Goal: Information Seeking & Learning: Understand process/instructions

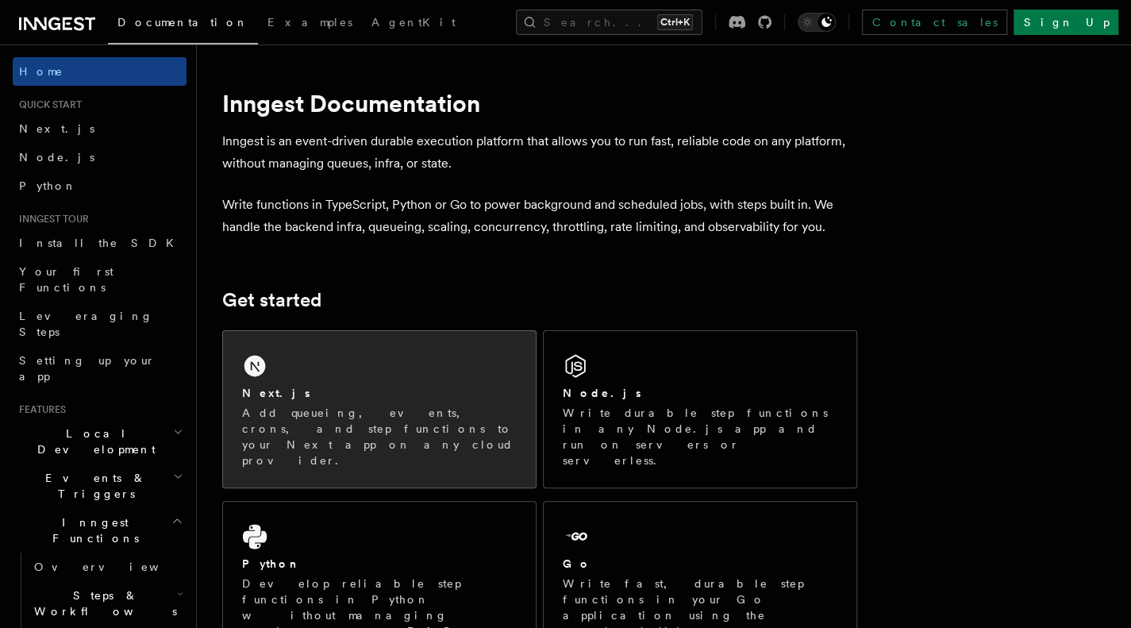
click at [330, 406] on p "Add queueing, events, crons, and step functions to your Next app on any cloud p…" at bounding box center [379, 437] width 275 height 64
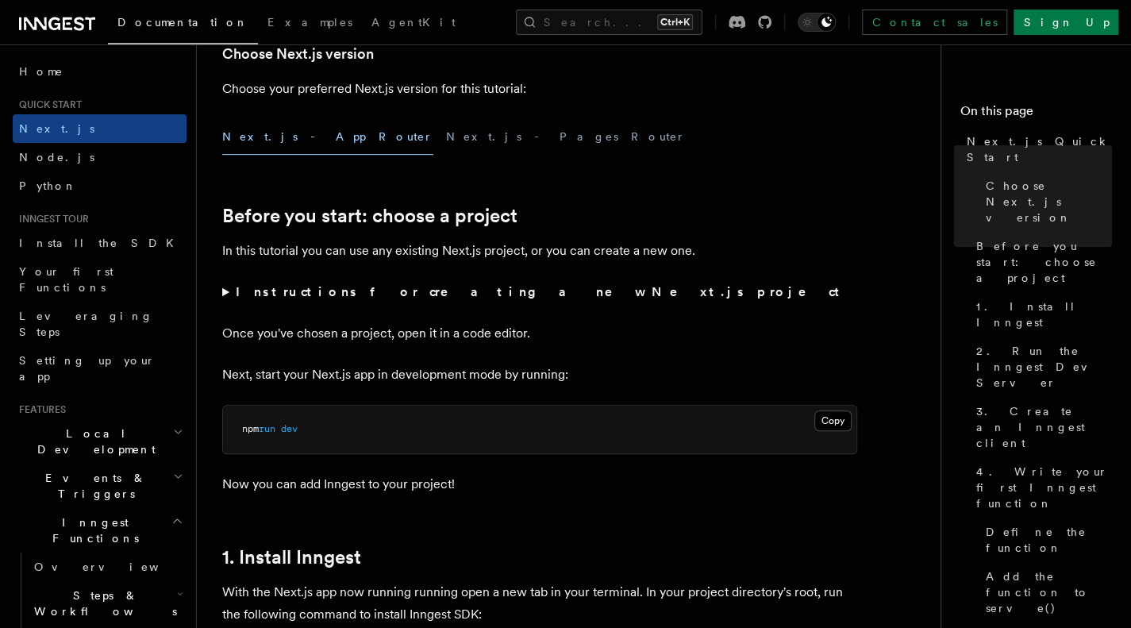
scroll to position [402, 0]
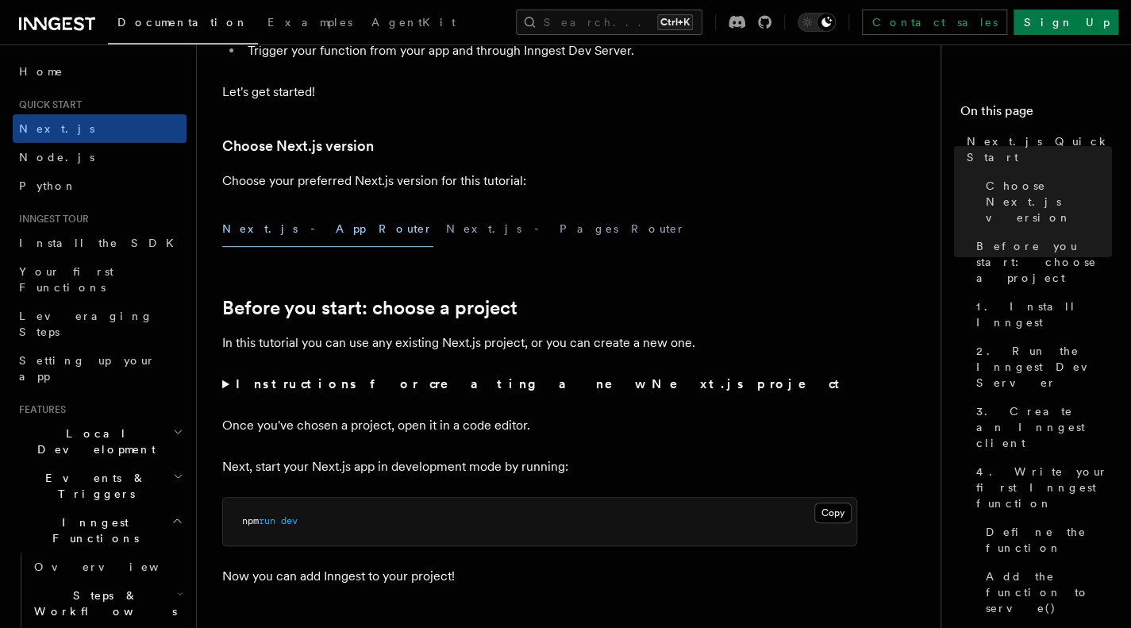
scroll to position [307, 0]
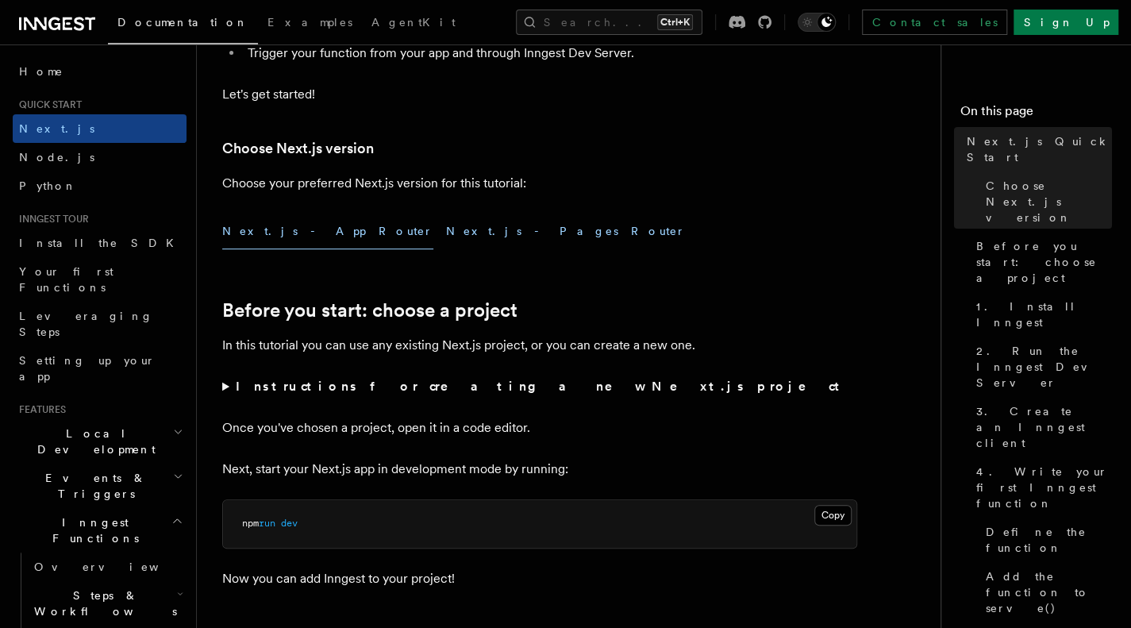
click at [446, 234] on button "Next.js - Pages Router" at bounding box center [566, 232] width 240 height 36
click at [268, 234] on button "Next.js - App Router" at bounding box center [327, 232] width 211 height 36
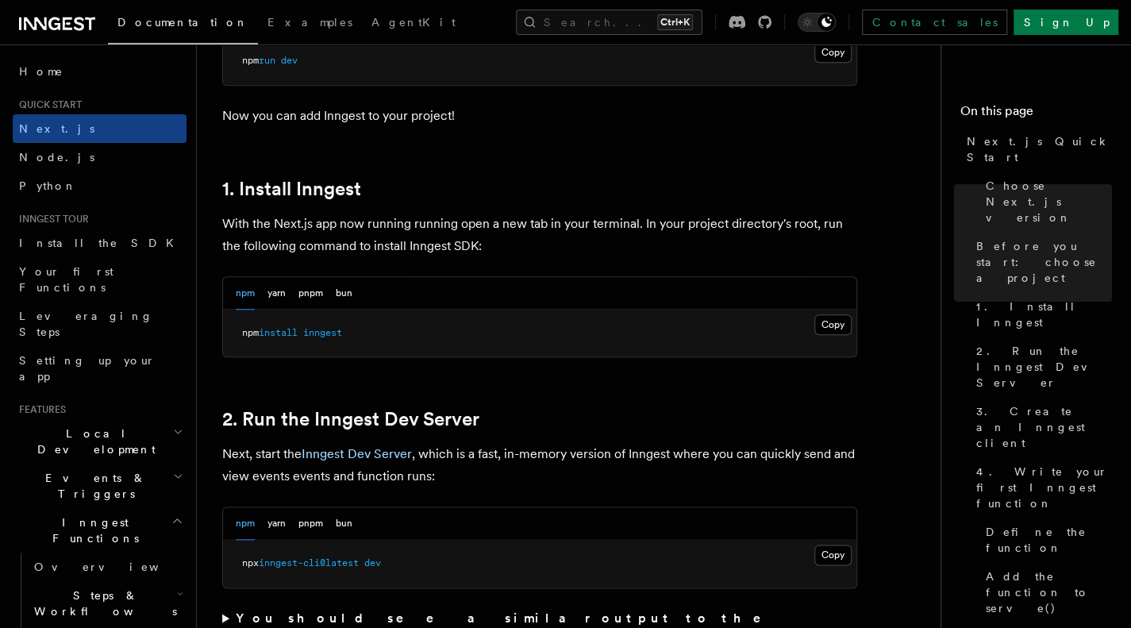
scroll to position [771, 0]
click at [834, 317] on button "Copy Copied" at bounding box center [832, 324] width 37 height 21
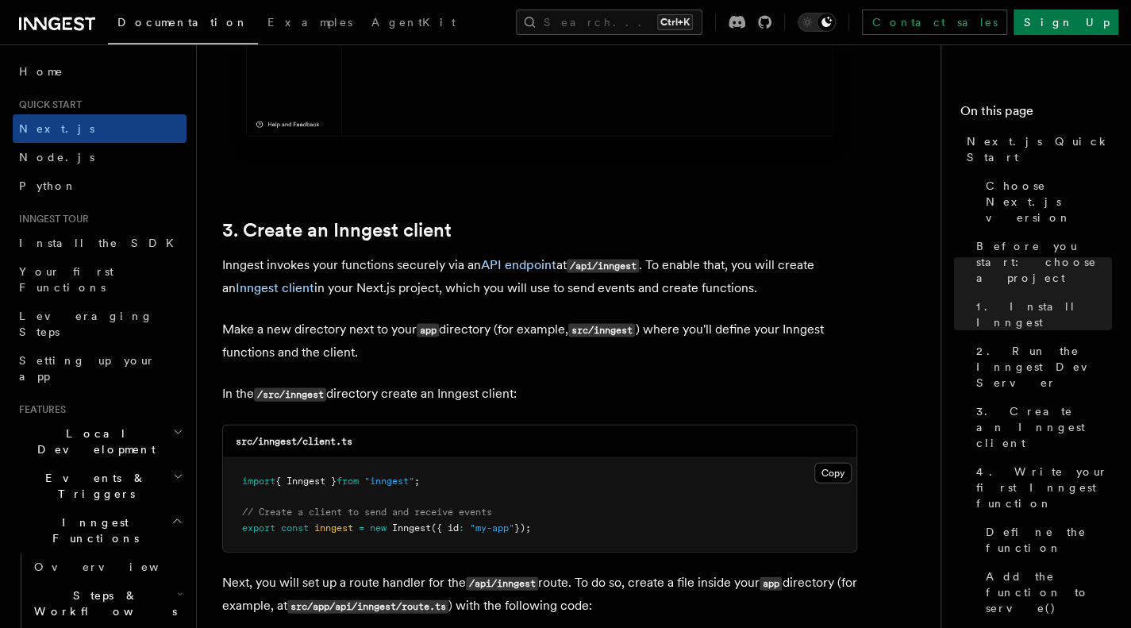
scroll to position [1734, 0]
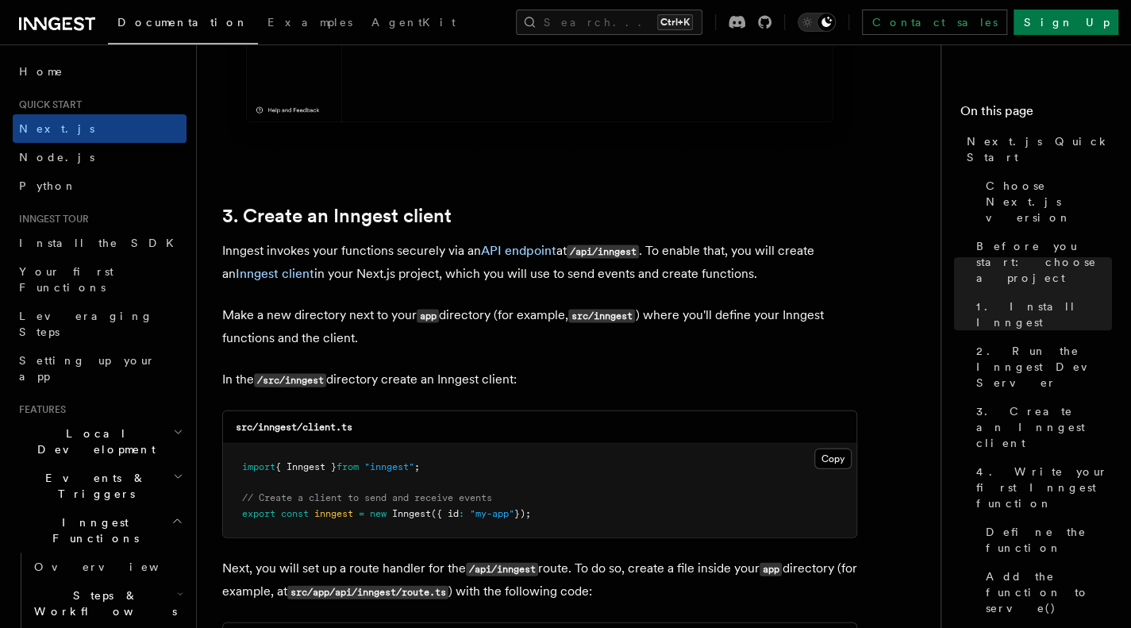
click at [307, 380] on code "/src/inngest" at bounding box center [290, 380] width 72 height 13
click at [314, 426] on code "src/inngest/client.ts" at bounding box center [294, 427] width 117 height 11
click at [338, 422] on code "src/inngest/client.ts" at bounding box center [294, 427] width 117 height 11
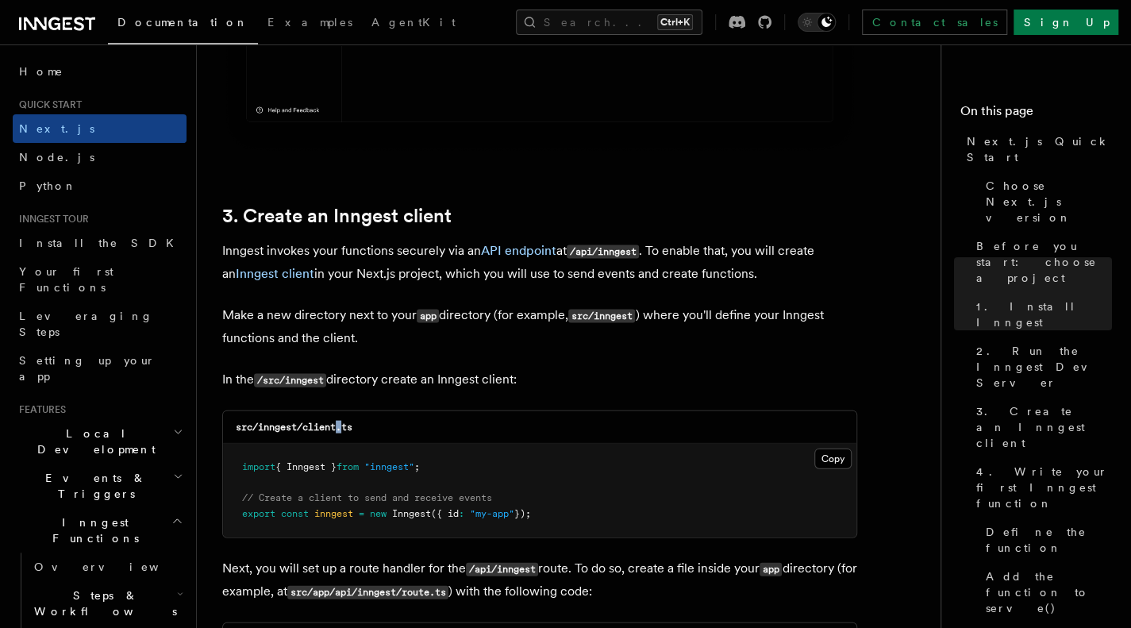
click at [338, 422] on code "src/inngest/client.ts" at bounding box center [294, 427] width 117 height 11
click at [336, 422] on code "src/inngest/client.ts" at bounding box center [294, 427] width 117 height 11
click at [274, 423] on code "src/inngest/client.ts" at bounding box center [294, 427] width 117 height 11
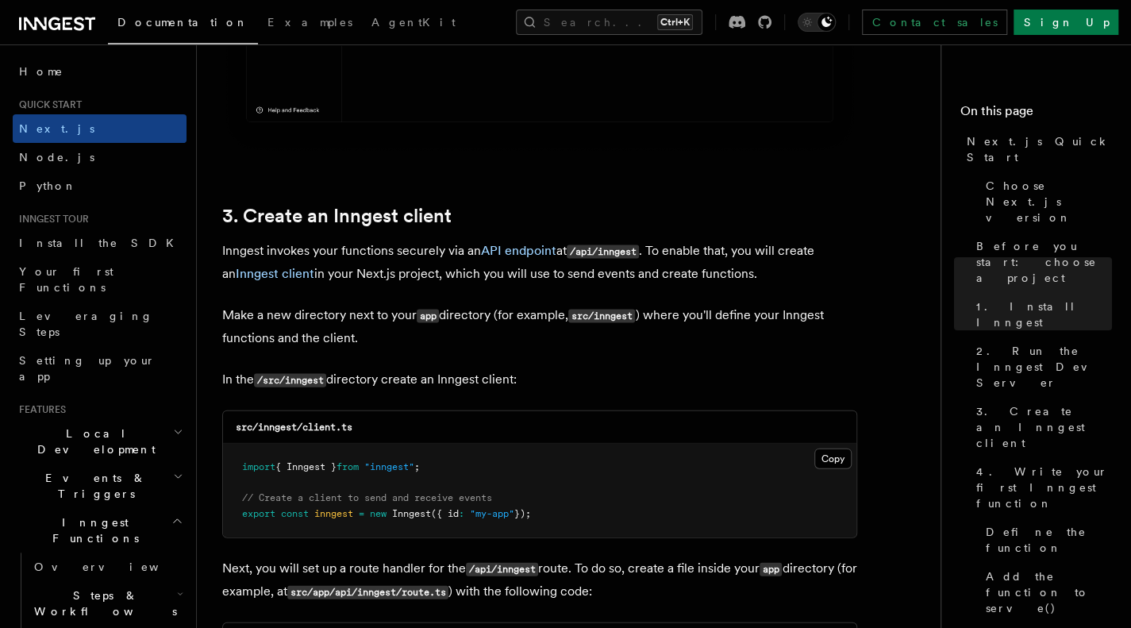
click at [318, 426] on code "src/inngest/client.ts" at bounding box center [294, 427] width 117 height 11
click at [279, 425] on code "src/inngest/client.ts" at bounding box center [294, 427] width 117 height 11
copy code "inngest"
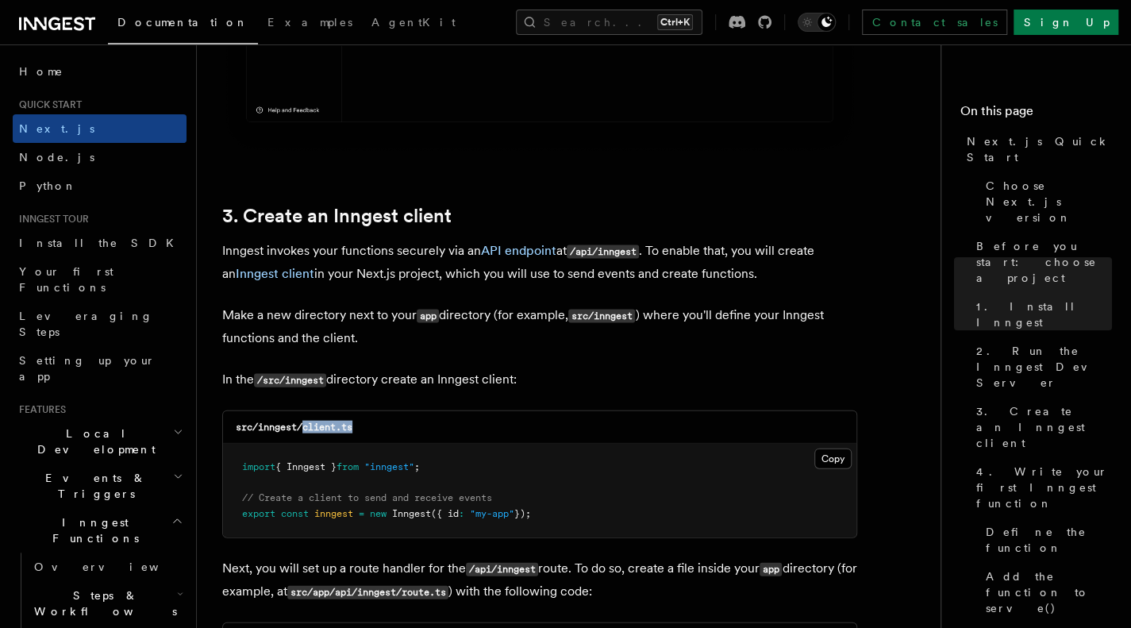
drag, startPoint x: 375, startPoint y: 429, endPoint x: 304, endPoint y: 425, distance: 70.8
click at [304, 425] on div "src/inngest/client.ts" at bounding box center [539, 427] width 633 height 33
copy code "client.ts"
click at [514, 508] on span ""my-app"" at bounding box center [492, 513] width 44 height 11
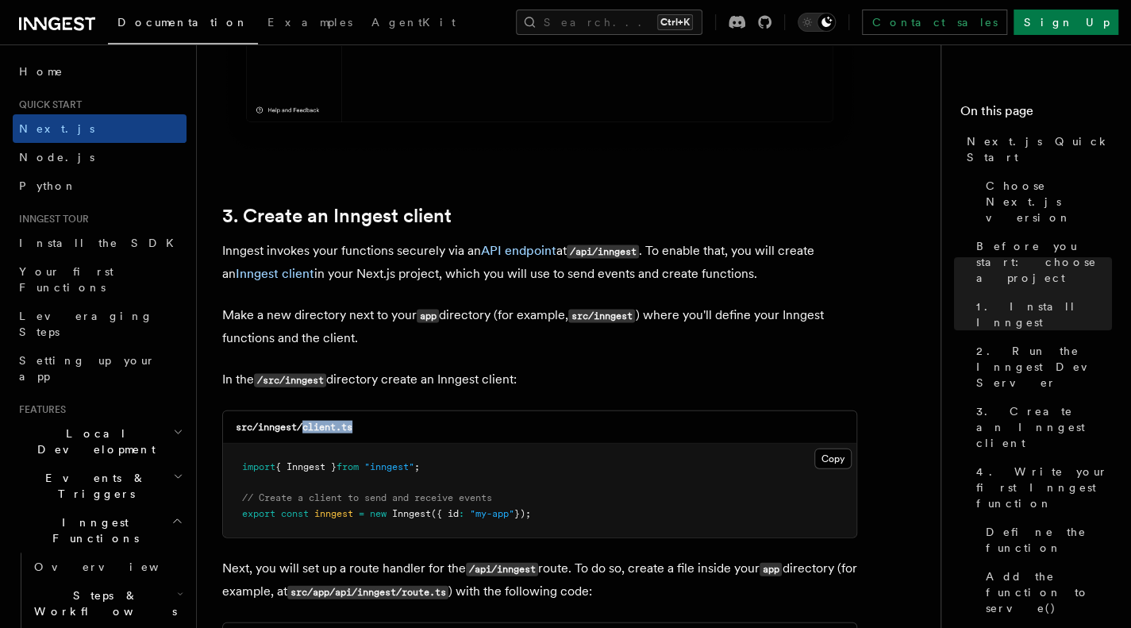
click at [510, 508] on span ""my-app"" at bounding box center [492, 513] width 44 height 11
click at [420, 504] on pre "import { Inngest } from "inngest" ; // Create a client to send and receive even…" at bounding box center [539, 491] width 633 height 94
click at [416, 484] on pre "import { Inngest } from "inngest" ; // Create a client to send and receive even…" at bounding box center [539, 491] width 633 height 94
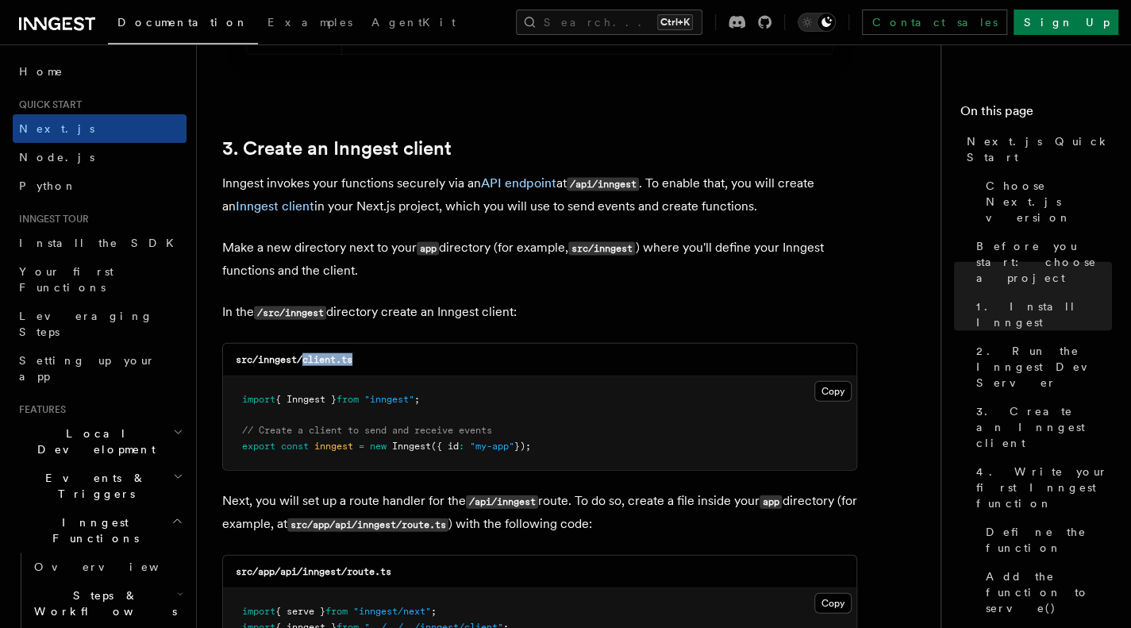
scroll to position [1800, 0]
click at [612, 408] on pre "import { Inngest } from "inngest" ; // Create a client to send and receive even…" at bounding box center [539, 425] width 633 height 94
click at [838, 390] on button "Copy Copied" at bounding box center [832, 393] width 37 height 21
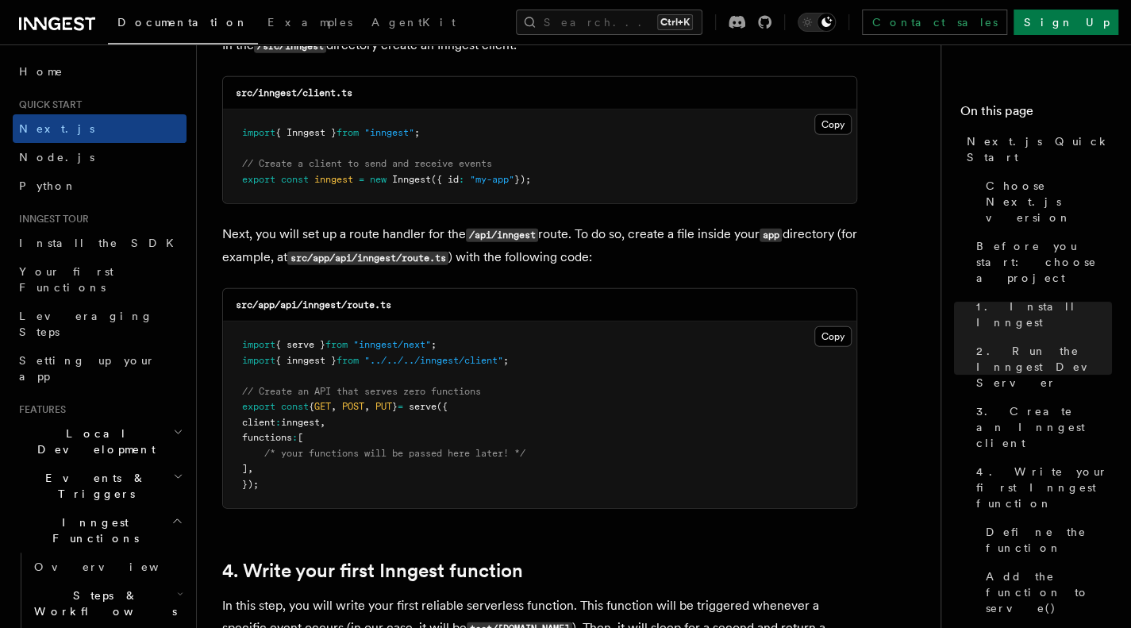
click at [321, 304] on code "src/app/api/inngest/route.ts" at bounding box center [314, 304] width 156 height 11
click at [362, 309] on h3 "src/app/api/inngest/route.ts" at bounding box center [314, 304] width 156 height 13
click at [400, 305] on div "src/app/api/inngest/route.ts" at bounding box center [539, 305] width 633 height 33
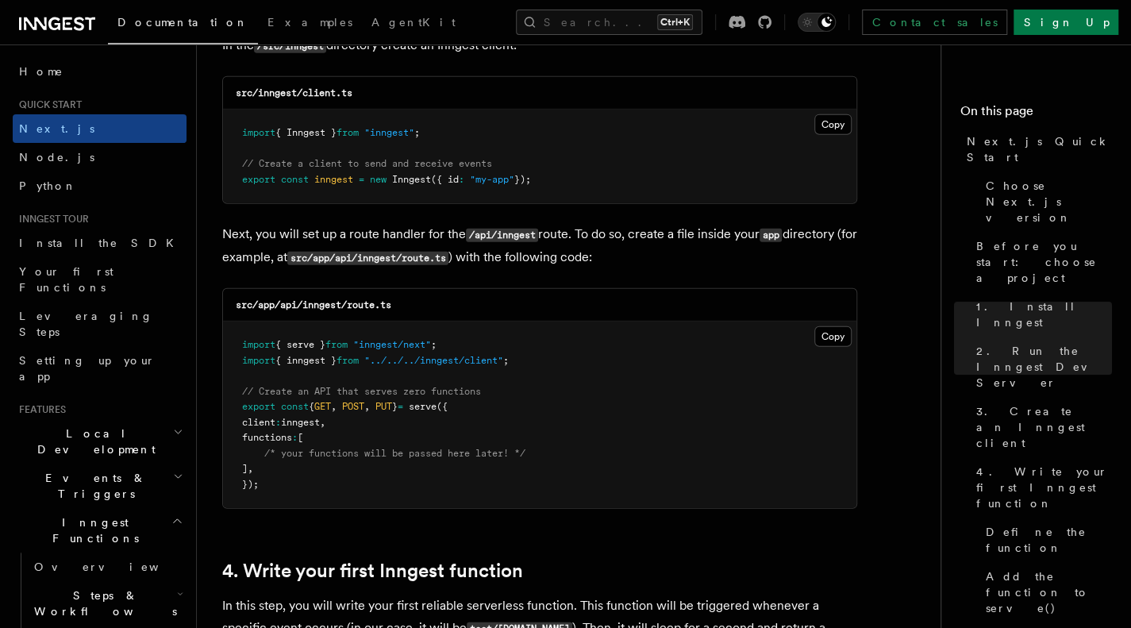
click at [400, 305] on div "src/app/api/inngest/route.ts" at bounding box center [539, 305] width 633 height 33
click at [324, 315] on div "src/app/api/inngest/route.ts" at bounding box center [539, 305] width 633 height 33
click at [364, 300] on code "src/app/api/inngest/route.ts" at bounding box center [314, 304] width 156 height 11
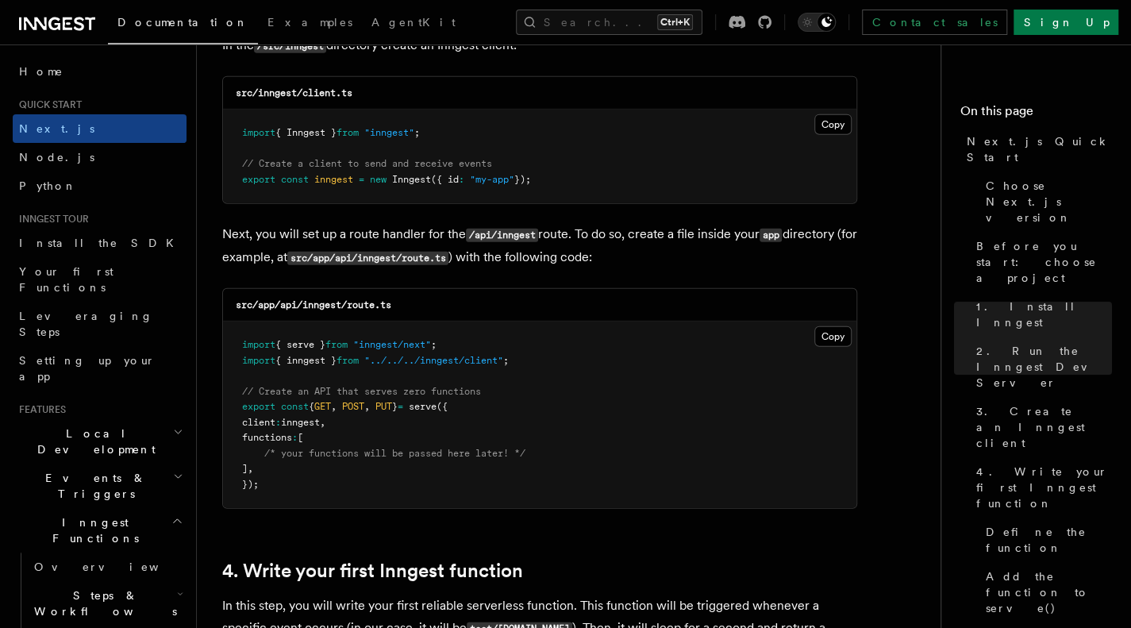
click at [391, 299] on code "src/app/api/inngest/route.ts" at bounding box center [314, 304] width 156 height 11
click at [302, 401] on span "const" at bounding box center [295, 406] width 28 height 11
click at [367, 382] on pre "import { serve } from "inngest/next" ; import { inngest } from "../../../innges…" at bounding box center [539, 414] width 633 height 187
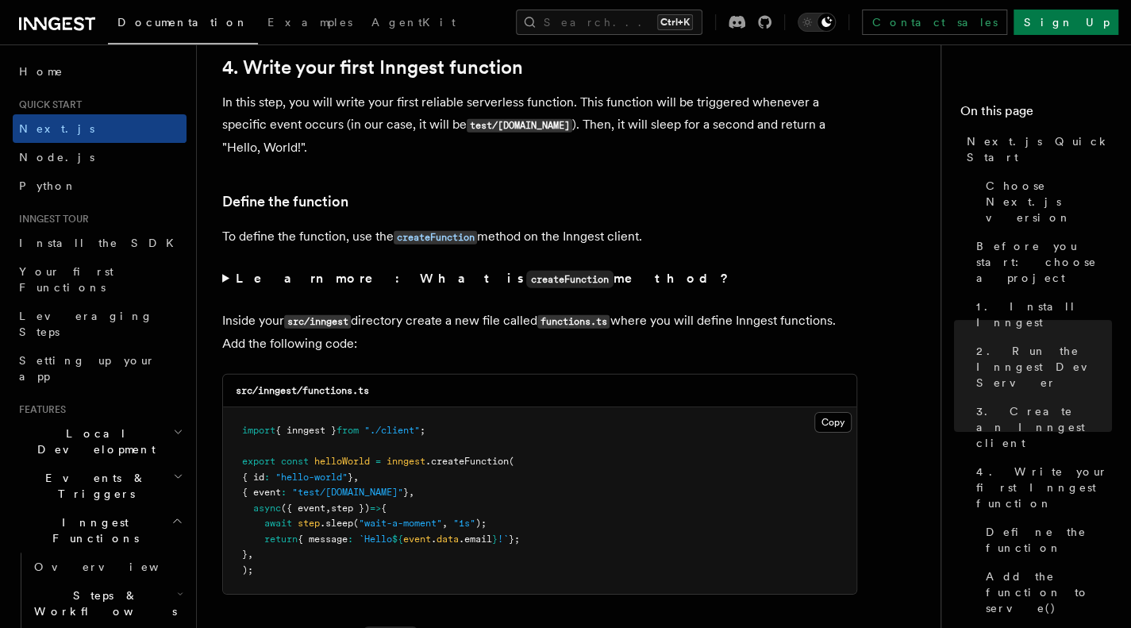
scroll to position [2572, 0]
click at [338, 463] on span "helloWorld" at bounding box center [342, 460] width 56 height 11
drag, startPoint x: 392, startPoint y: 380, endPoint x: 310, endPoint y: 386, distance: 82.7
click at [310, 386] on div "src/inngest/functions.ts" at bounding box center [539, 390] width 633 height 33
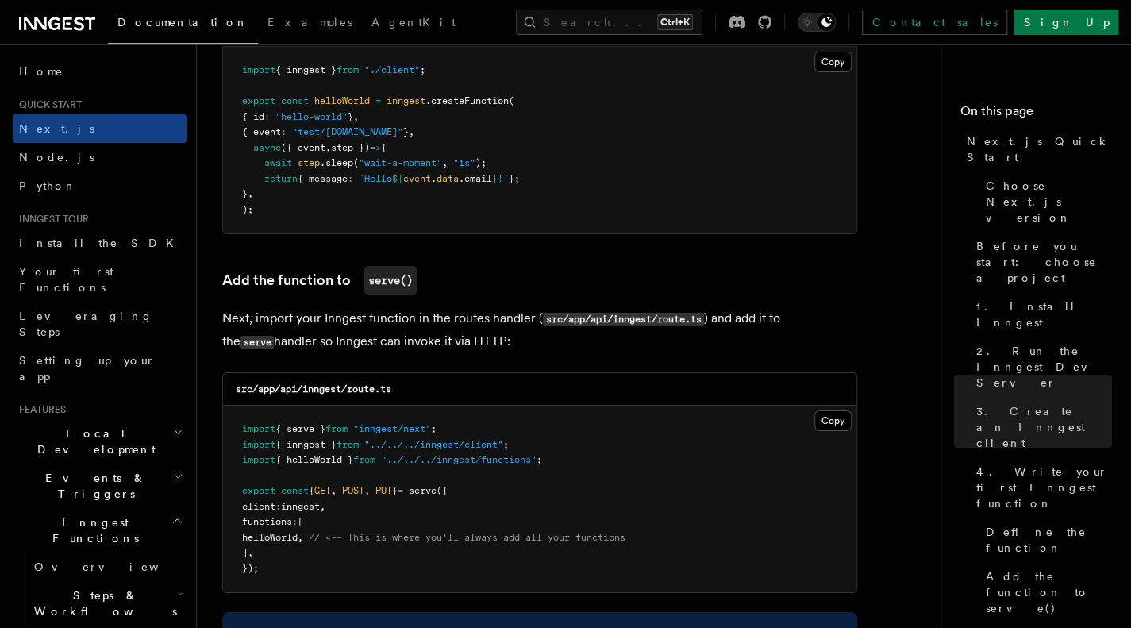
scroll to position [2931, 0]
drag, startPoint x: 398, startPoint y: 386, endPoint x: 305, endPoint y: 387, distance: 92.9
click at [305, 387] on div "src/app/api/inngest/route.ts" at bounding box center [539, 390] width 633 height 33
copy code "inngest/route.ts"
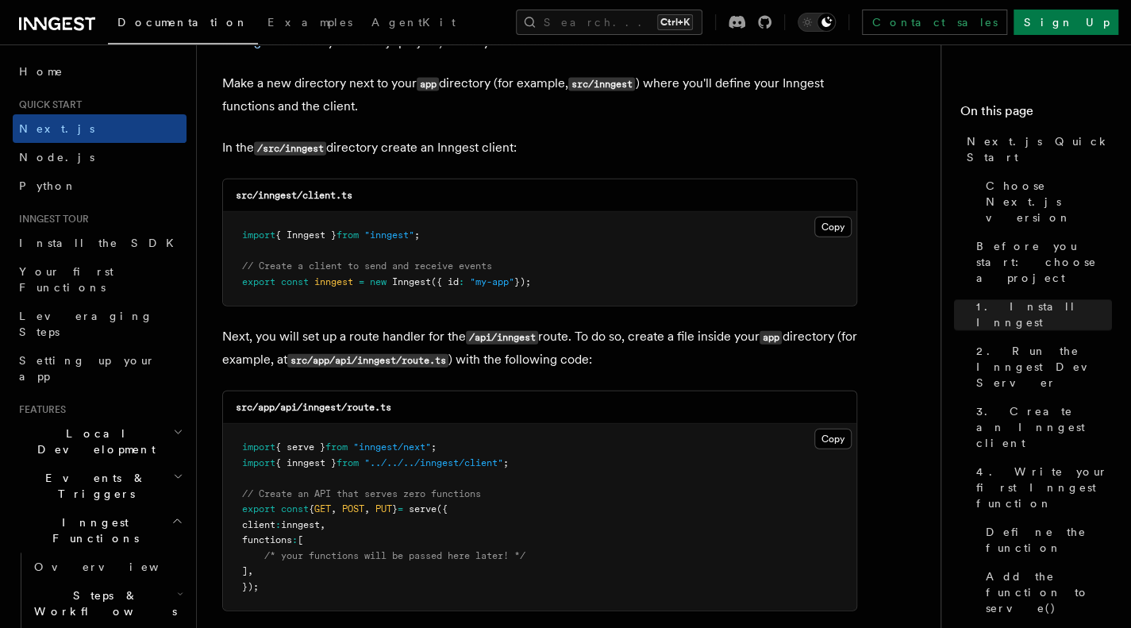
scroll to position [2048, 0]
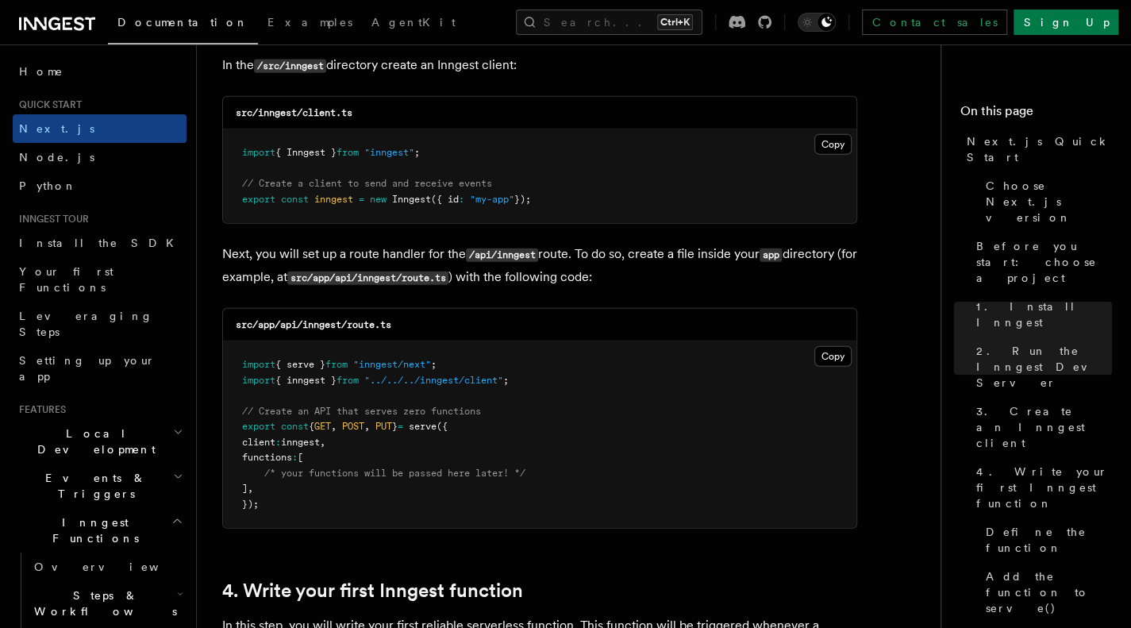
click at [325, 328] on code "src/app/api/inngest/route.ts" at bounding box center [314, 324] width 156 height 11
click at [356, 334] on div "src/app/api/inngest/route.ts" at bounding box center [539, 325] width 633 height 33
click at [383, 320] on code "src/app/api/inngest/route.ts" at bounding box center [314, 324] width 156 height 11
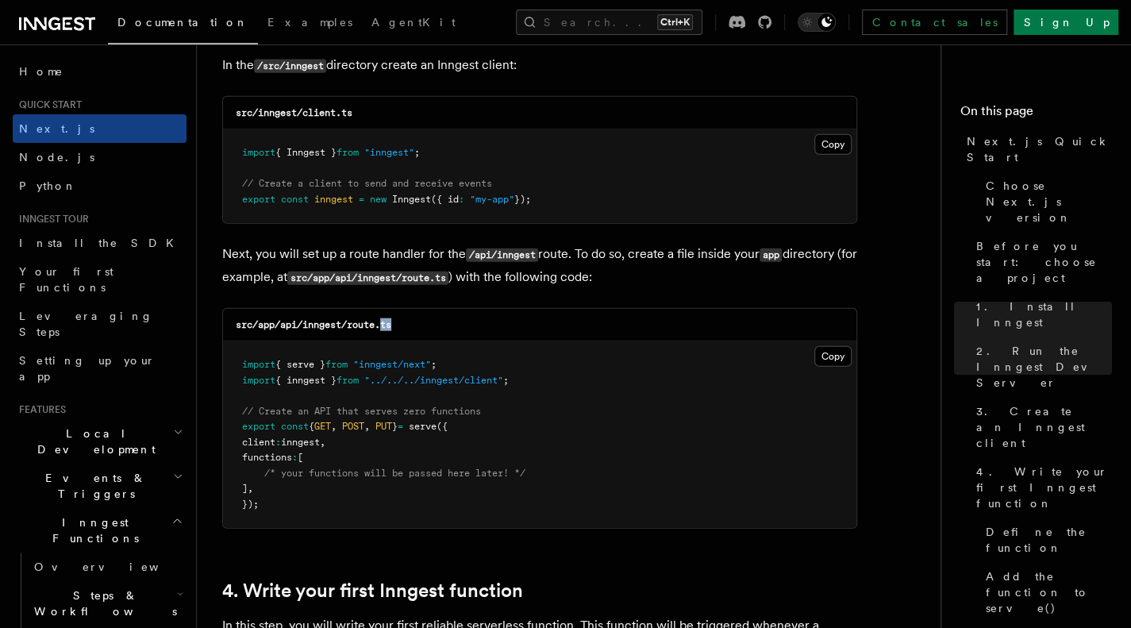
click at [383, 320] on code "src/app/api/inngest/route.ts" at bounding box center [314, 324] width 156 height 11
click at [452, 354] on pre "import { serve } from "inngest/next" ; import { inngest } from "../../../innges…" at bounding box center [539, 434] width 633 height 187
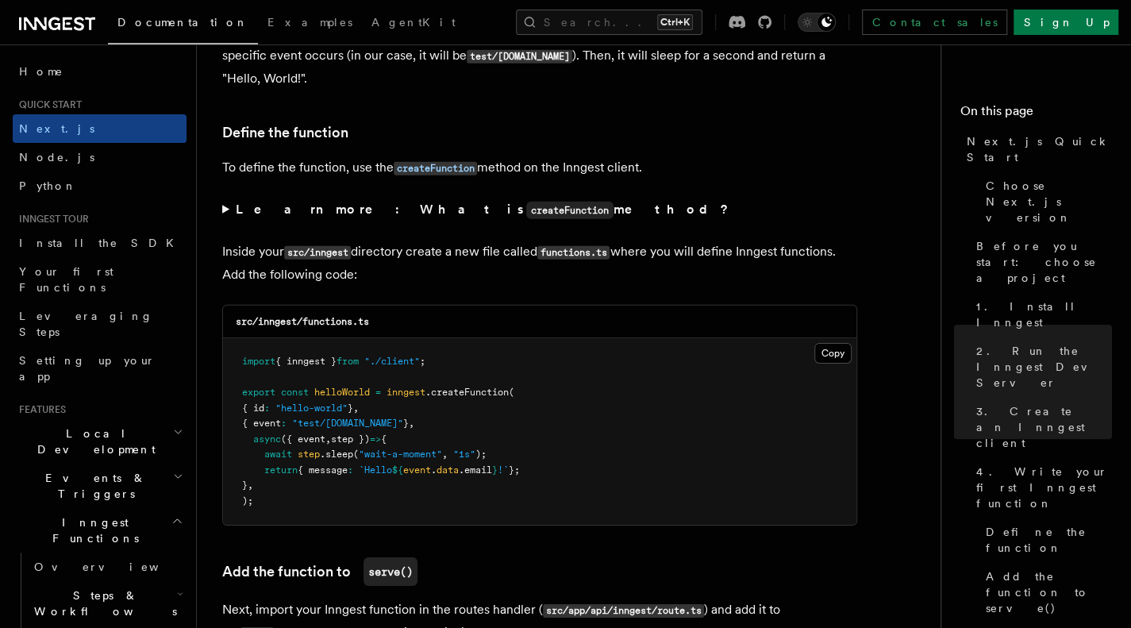
scroll to position [2643, 0]
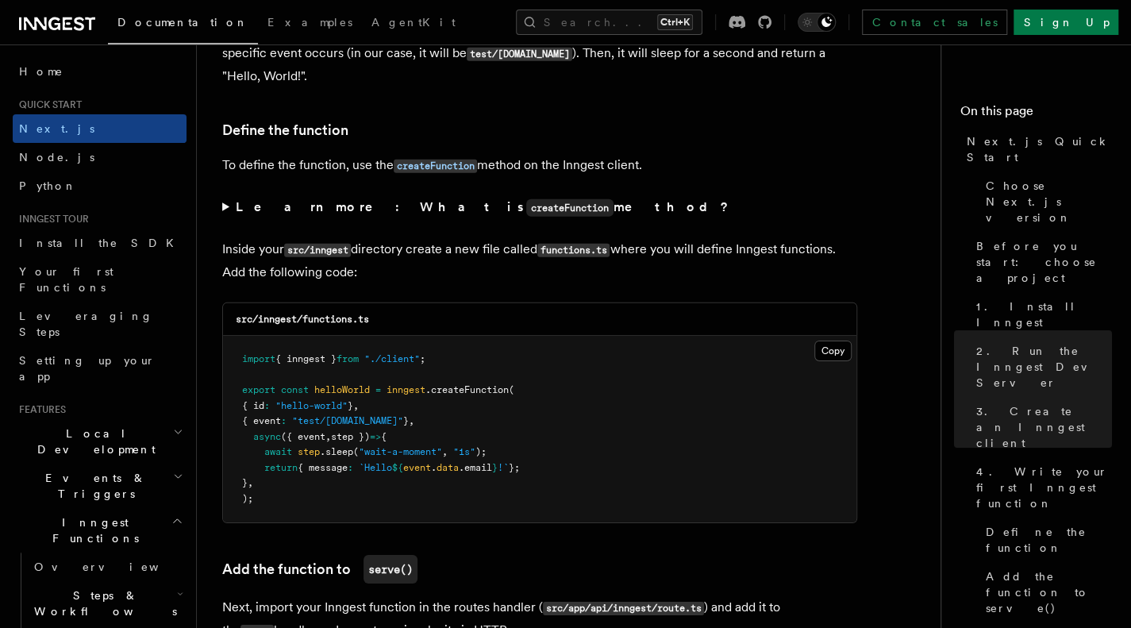
click at [350, 429] on pre "import { inngest } from "./client" ; export const helloWorld = inngest .createF…" at bounding box center [539, 429] width 633 height 187
click at [385, 455] on span ""wait-a-moment"" at bounding box center [400, 451] width 83 height 11
click at [414, 456] on span ""wait-a-moment"" at bounding box center [400, 451] width 83 height 11
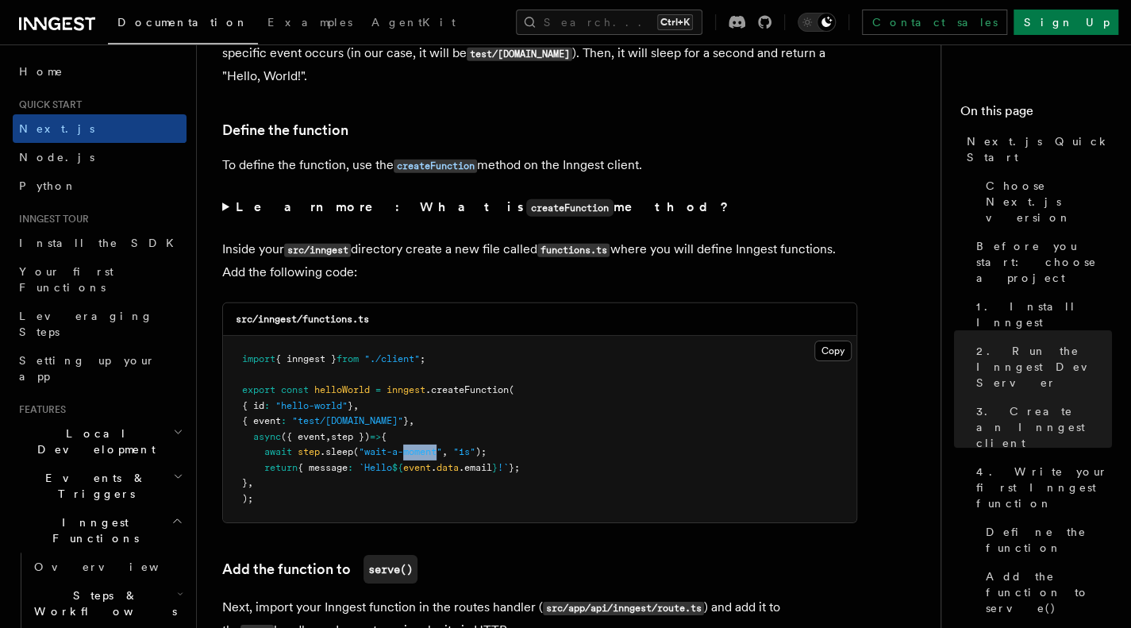
click at [414, 456] on span ""wait-a-moment"" at bounding box center [400, 451] width 83 height 11
click at [467, 441] on pre "import { inngest } from "./client" ; export const helloWorld = inngest .createF…" at bounding box center [539, 429] width 633 height 187
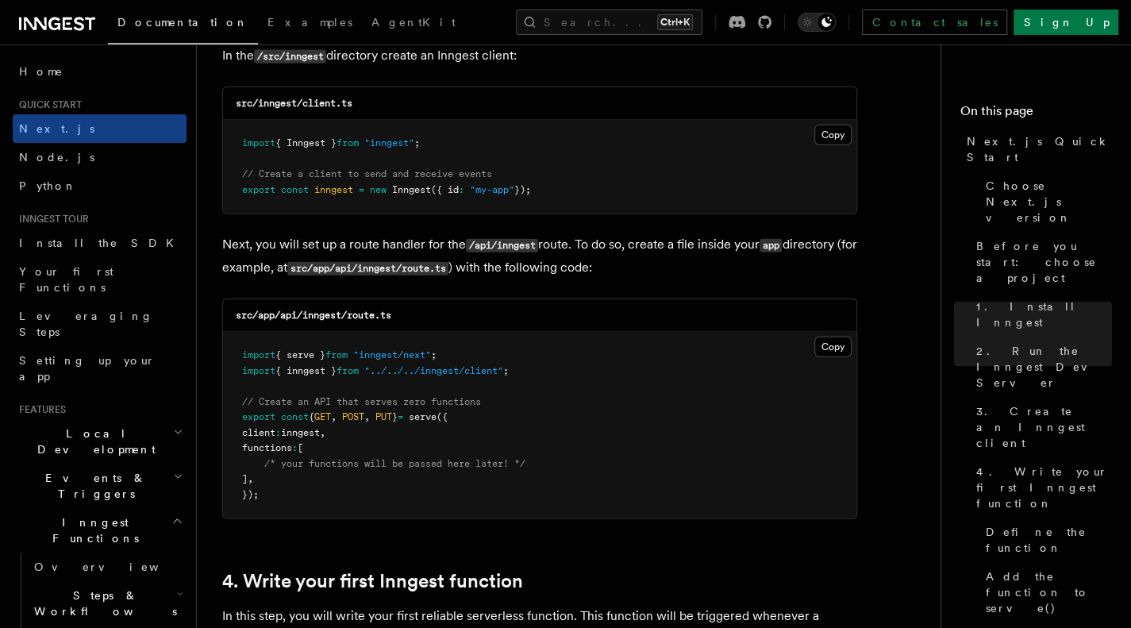
scroll to position [2060, 0]
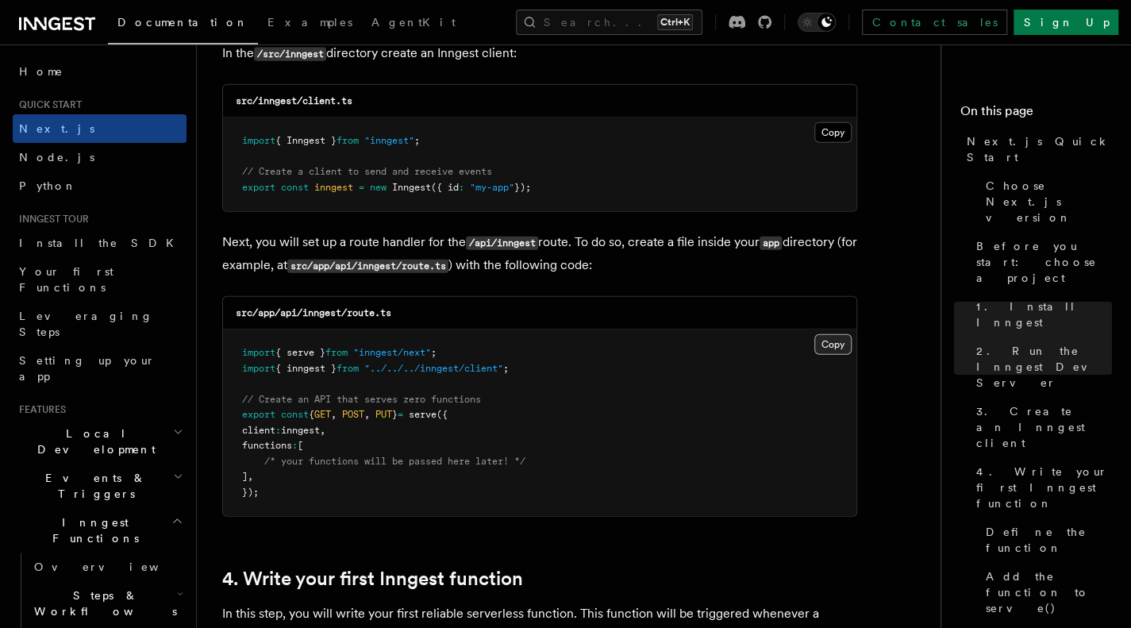
click at [829, 342] on button "Copy Copied" at bounding box center [832, 344] width 37 height 21
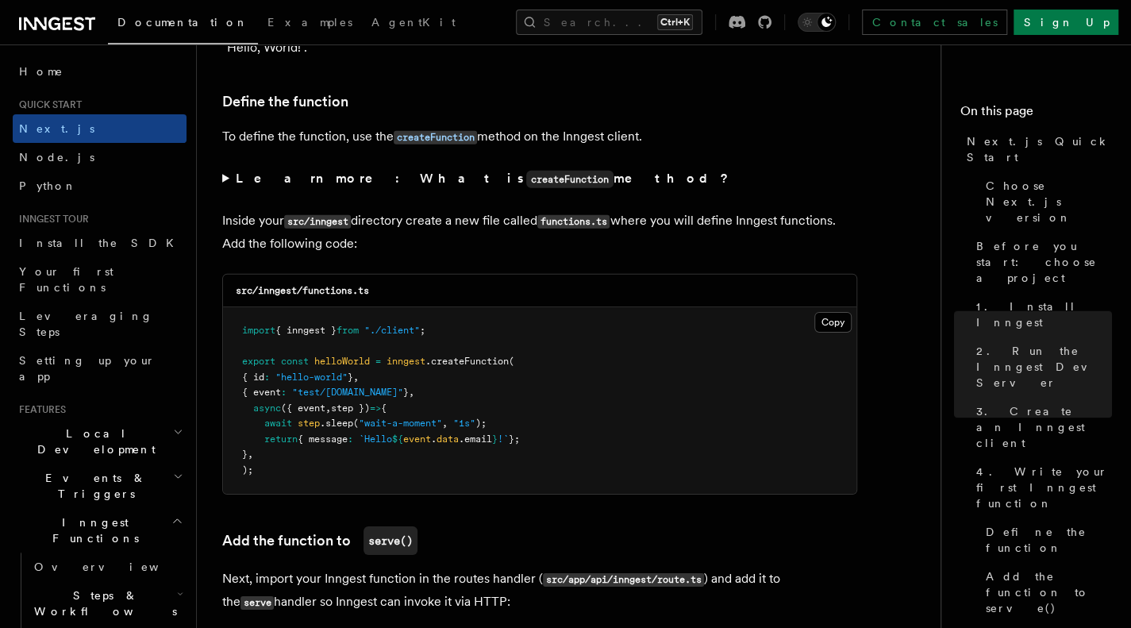
scroll to position [2673, 0]
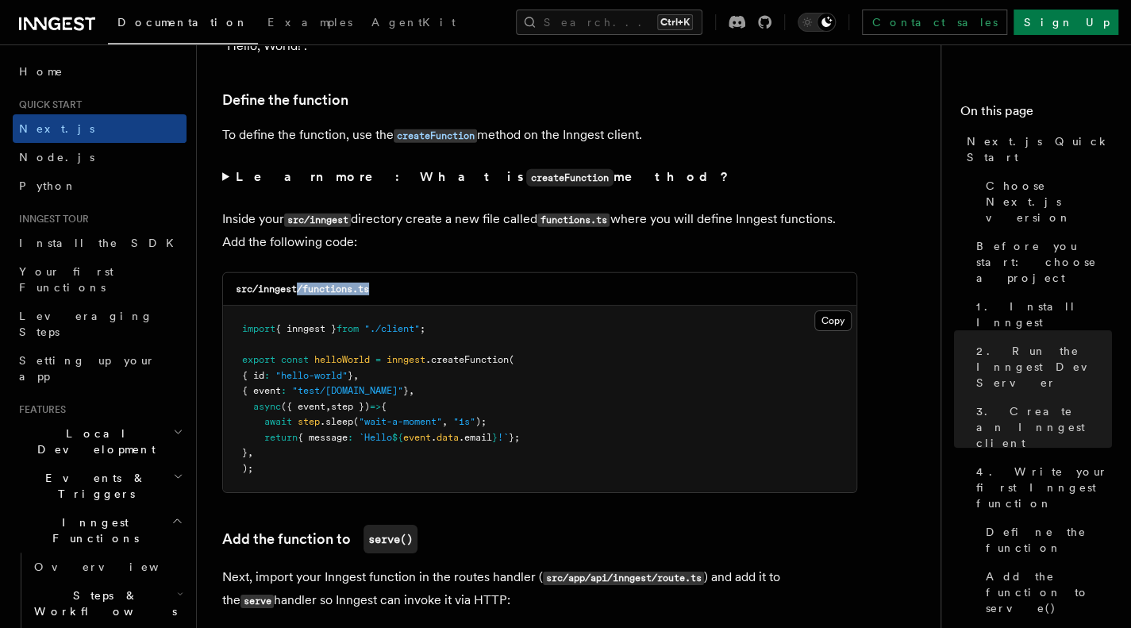
drag, startPoint x: 389, startPoint y: 291, endPoint x: 301, endPoint y: 287, distance: 88.2
click at [301, 287] on div "src/inngest/functions.ts" at bounding box center [539, 289] width 633 height 33
click at [301, 287] on code "src/inngest/functions.ts" at bounding box center [302, 288] width 133 height 11
drag, startPoint x: 305, startPoint y: 290, endPoint x: 412, endPoint y: 286, distance: 107.2
click at [412, 286] on div "src/inngest/functions.ts" at bounding box center [539, 289] width 633 height 33
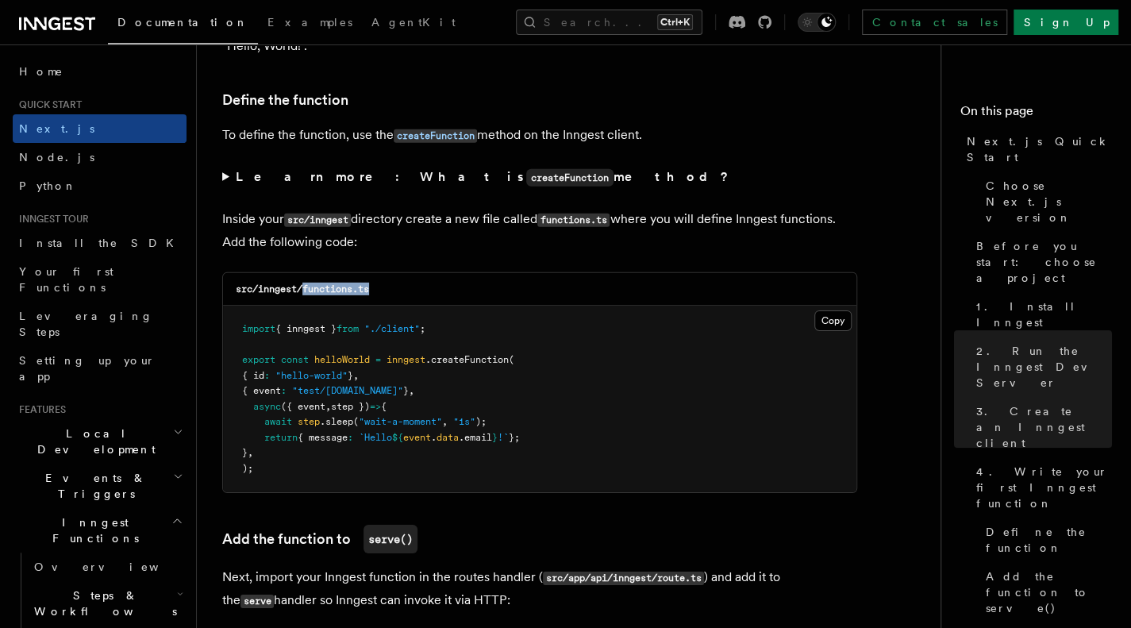
copy code "functions.ts"
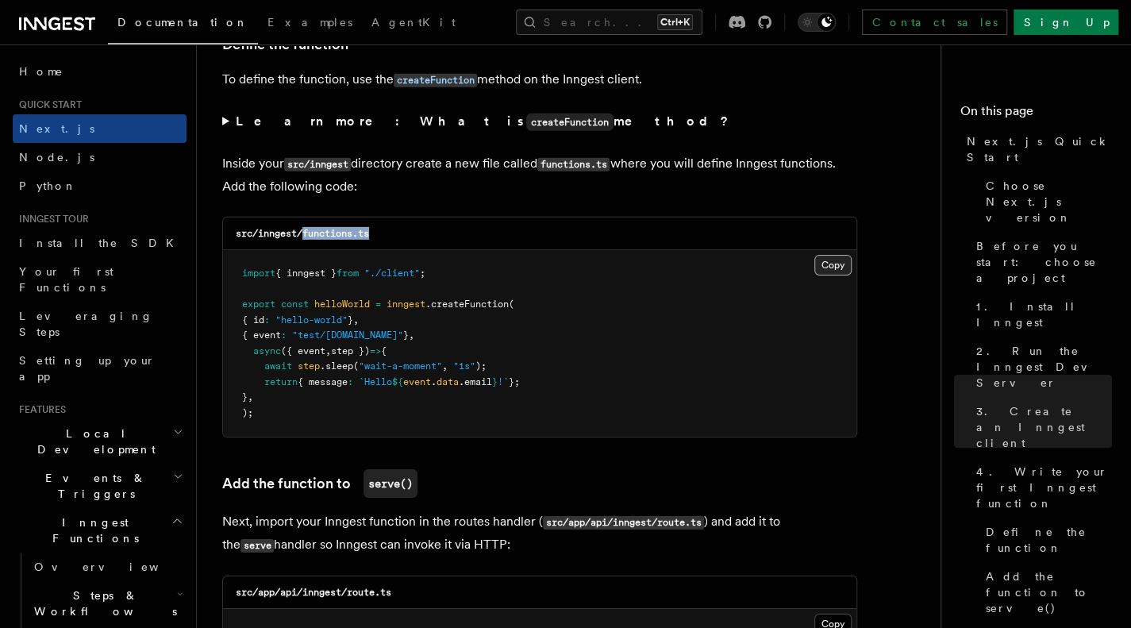
click at [823, 262] on button "Copy Copied" at bounding box center [832, 265] width 37 height 21
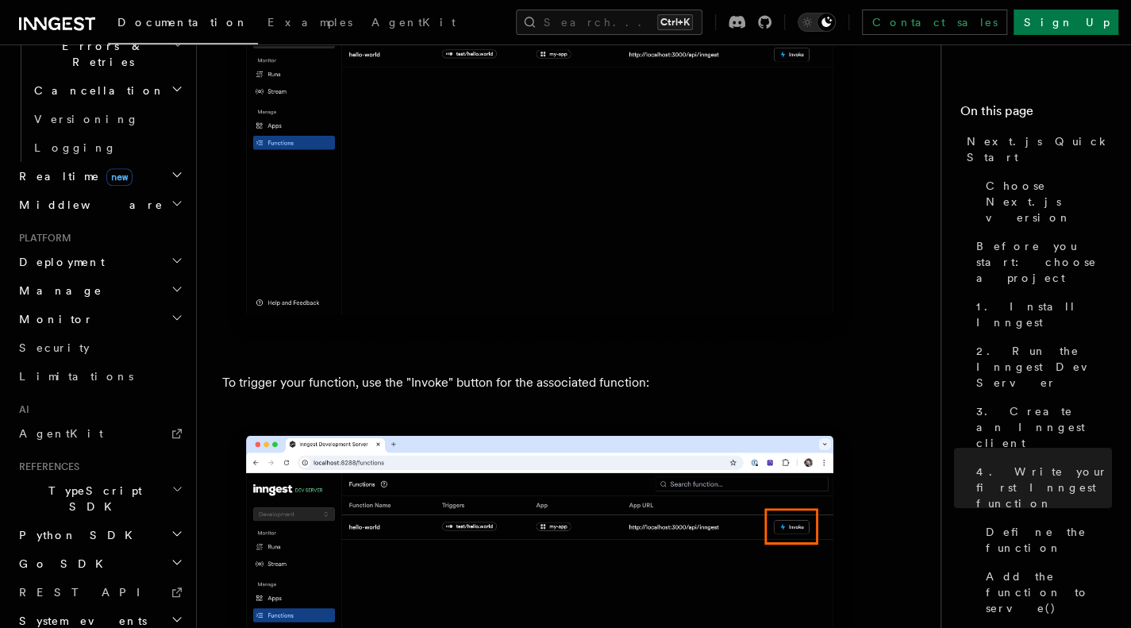
scroll to position [641, 0]
click at [145, 473] on h2 "TypeScript SDK" at bounding box center [100, 495] width 174 height 44
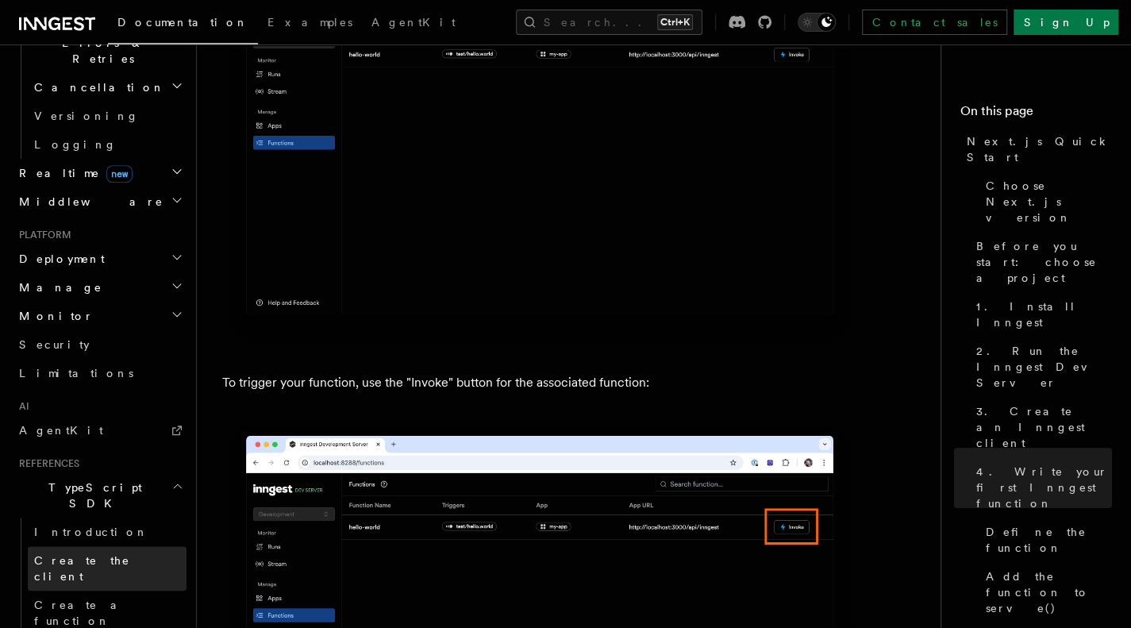
click at [62, 554] on span "Create the client" at bounding box center [82, 568] width 96 height 29
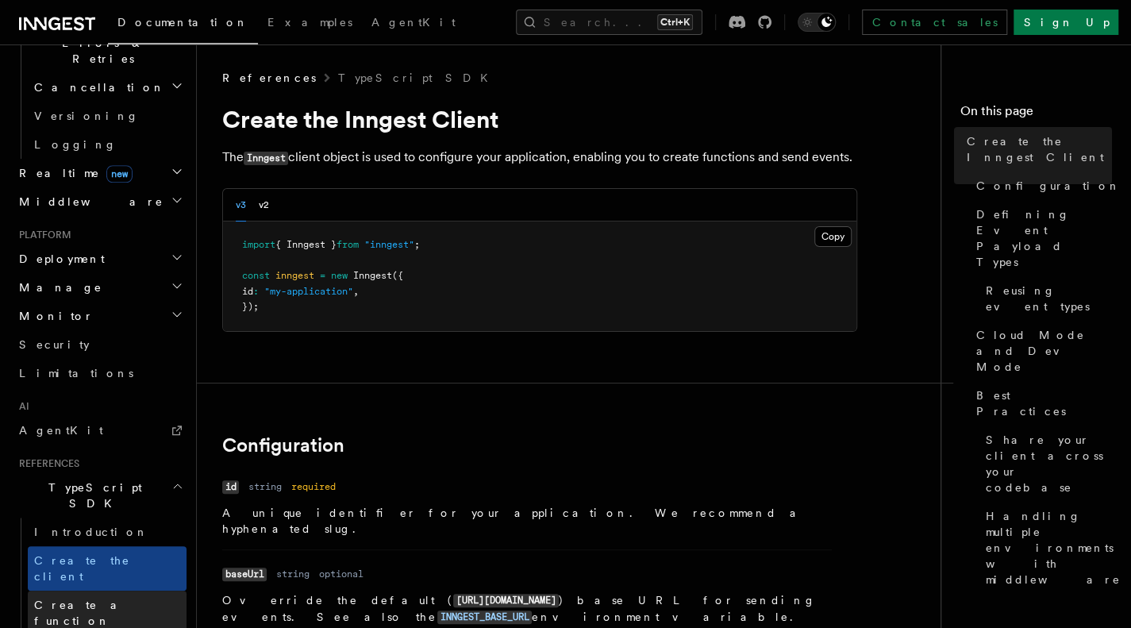
click at [87, 597] on span "Create a function" at bounding box center [110, 613] width 152 height 32
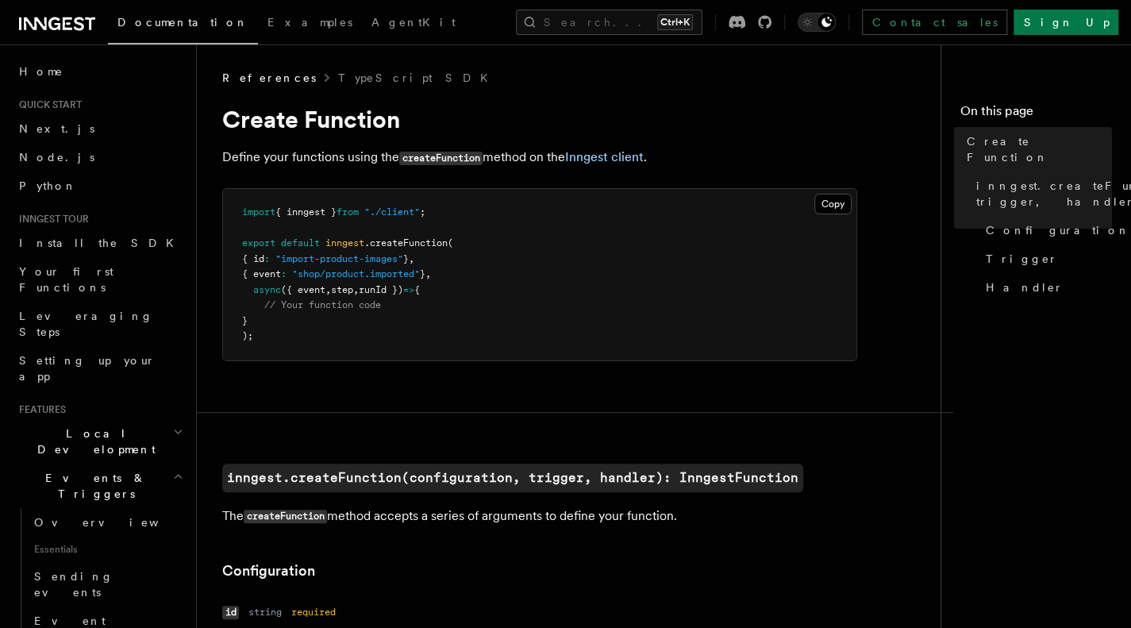
scroll to position [17, 0]
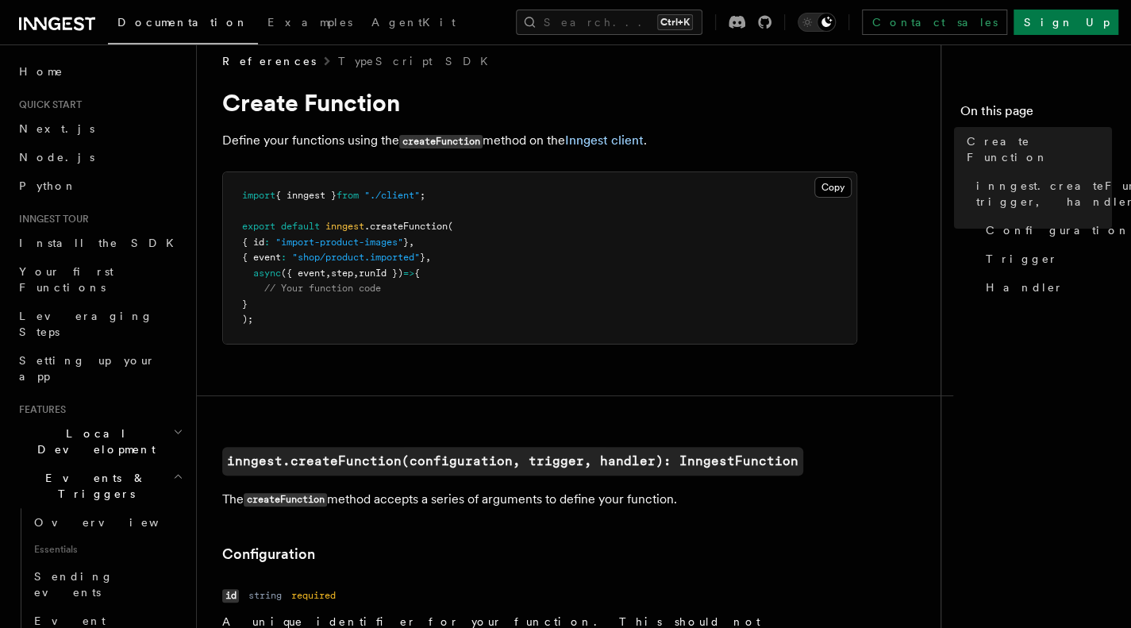
click at [318, 268] on span "({ event" at bounding box center [303, 273] width 44 height 11
click at [348, 268] on span "step" at bounding box center [342, 273] width 22 height 11
click at [373, 269] on span "runId })" at bounding box center [381, 273] width 44 height 11
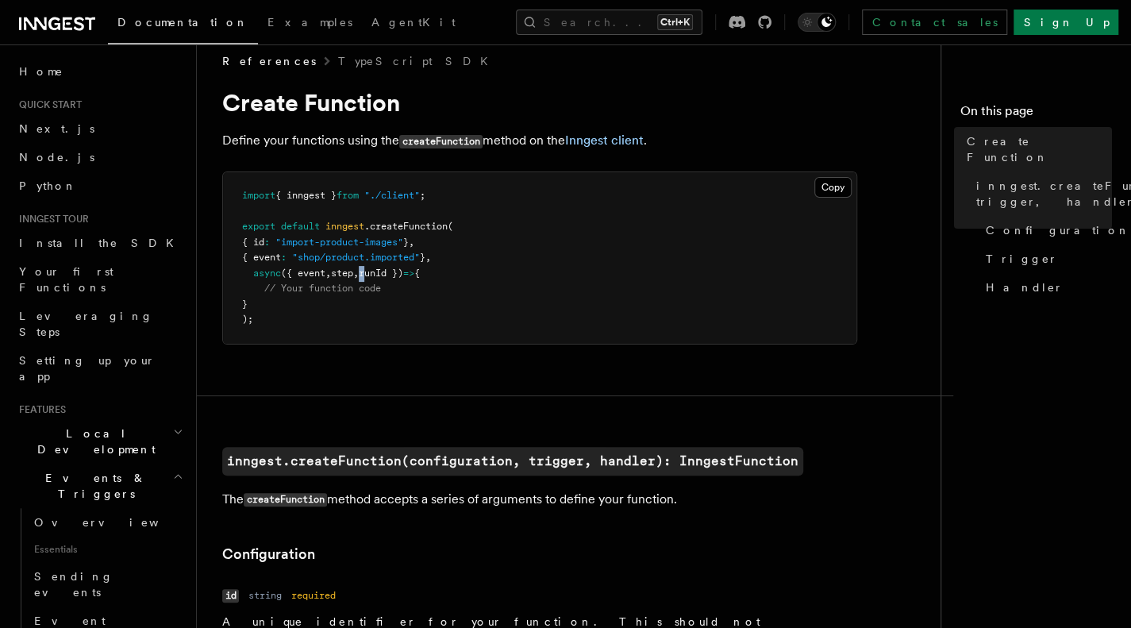
click at [373, 269] on span "runId })" at bounding box center [381, 273] width 44 height 11
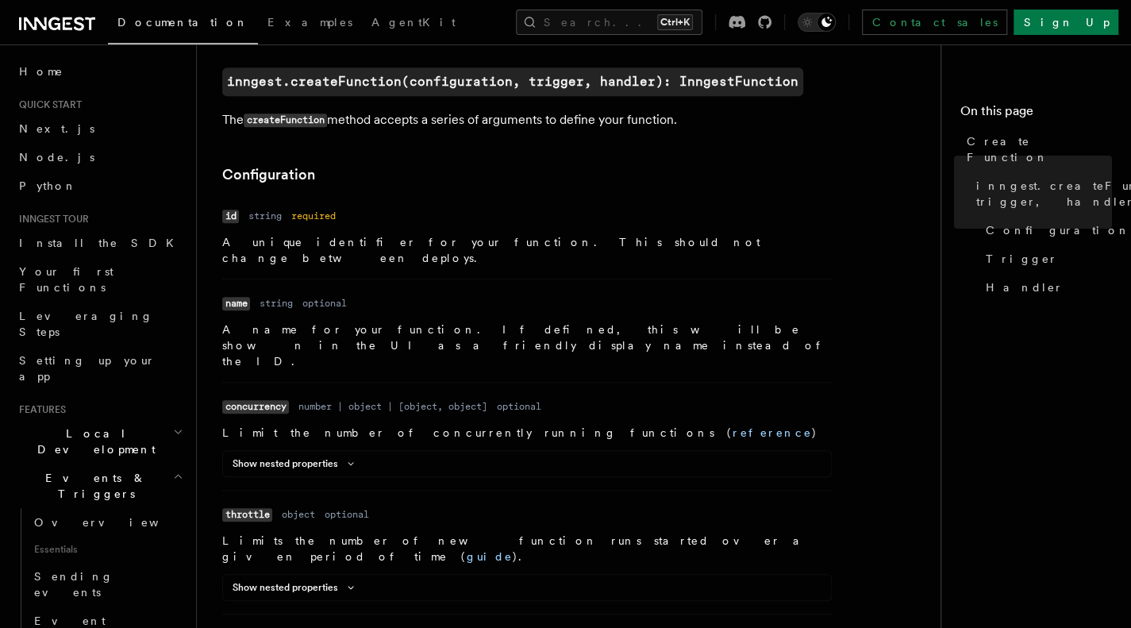
scroll to position [487, 0]
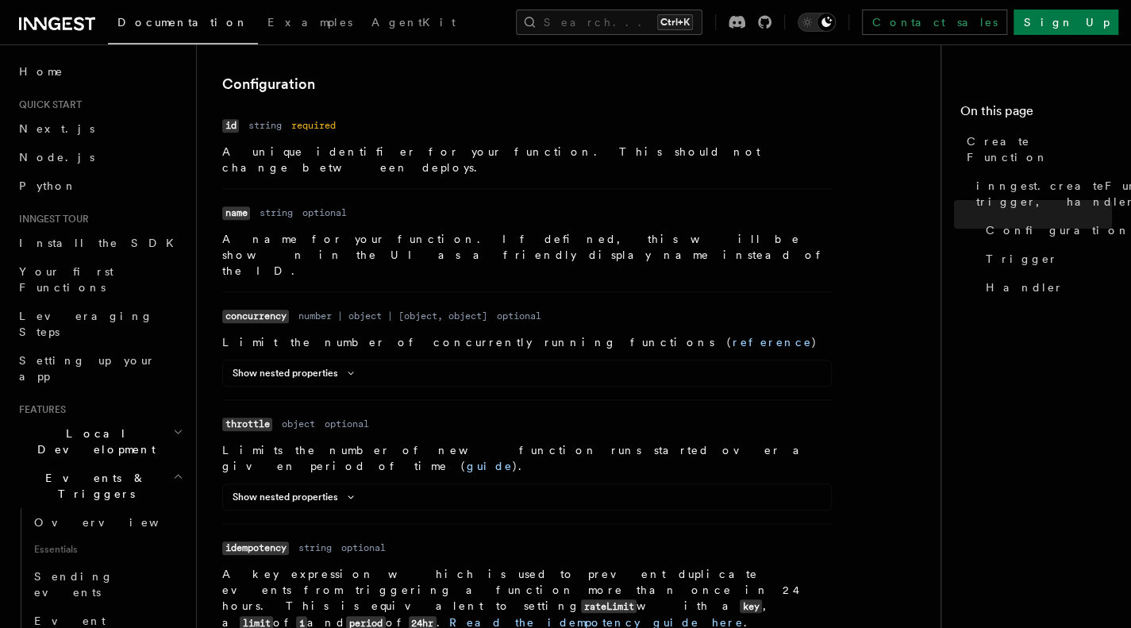
click at [260, 305] on dd "concurrency" at bounding box center [255, 316] width 67 height 23
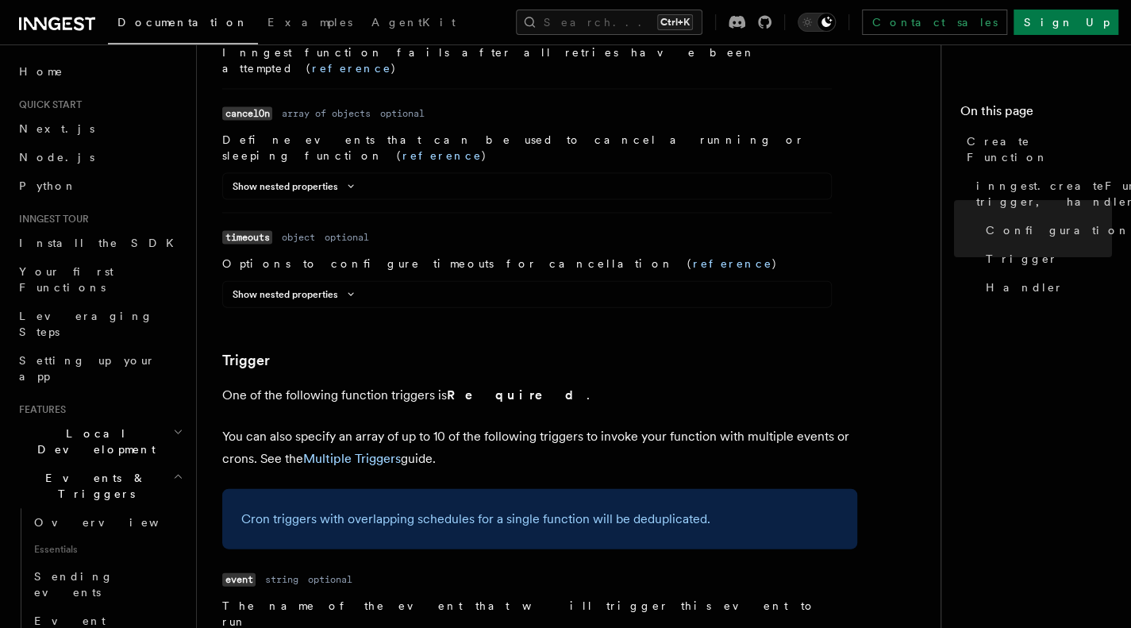
scroll to position [1901, 0]
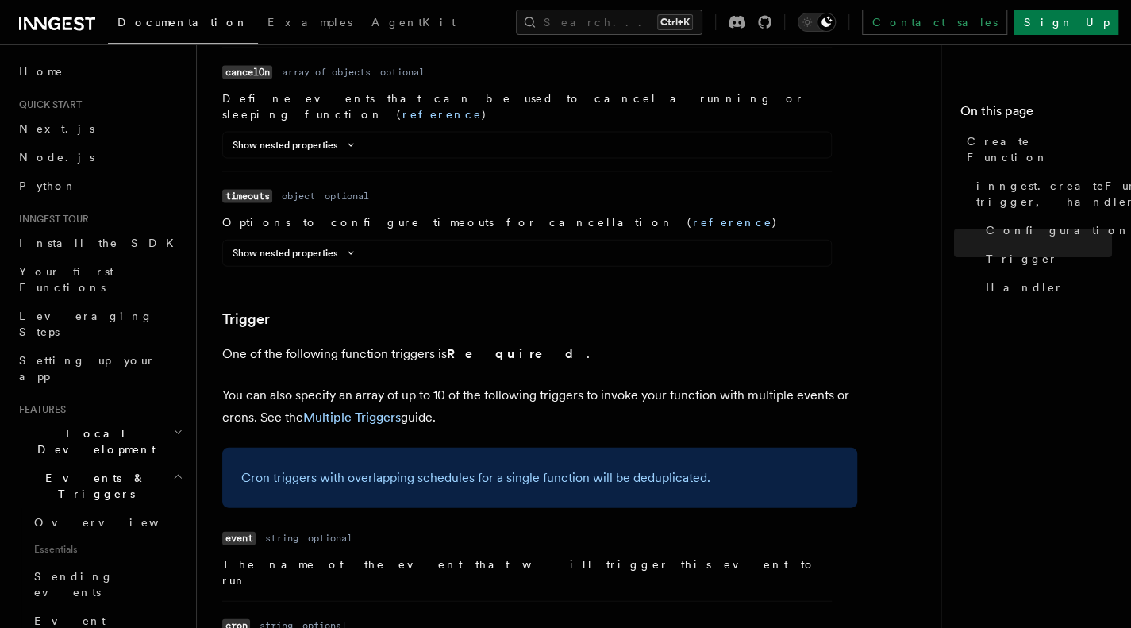
click at [0, 0] on dd "string" at bounding box center [0, 0] width 0 height 0
click at [331, 532] on dd "optional" at bounding box center [330, 538] width 44 height 13
click at [0, 0] on dd "string" at bounding box center [0, 0] width 0 height 0
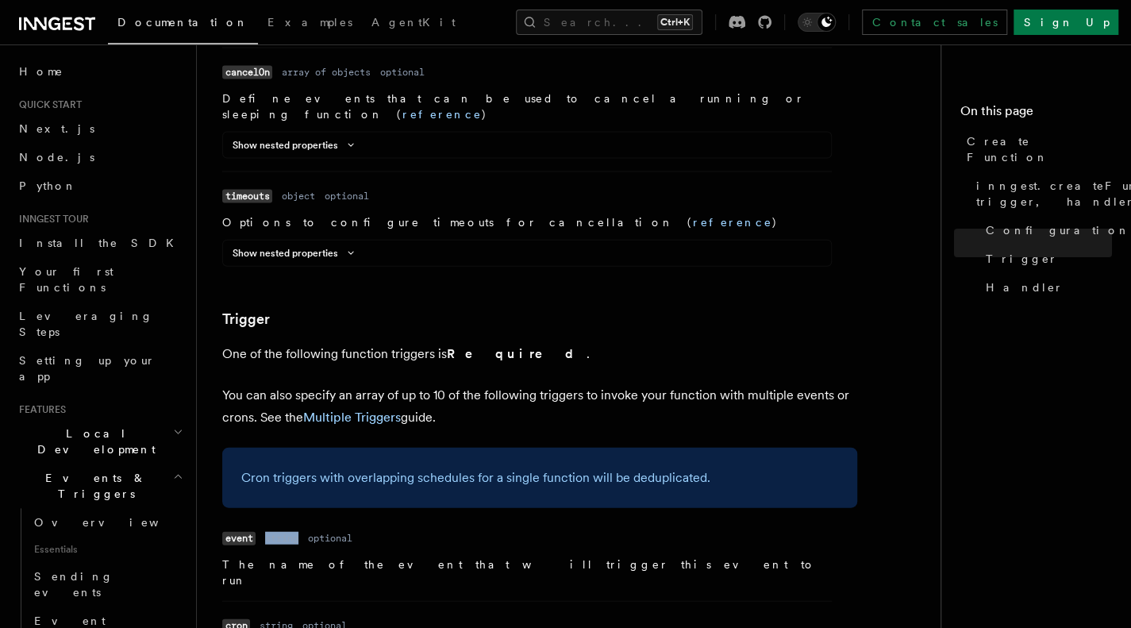
click at [0, 0] on dd "string" at bounding box center [0, 0] width 0 height 0
click at [0, 0] on li "Name event Type string Required optional Description The name of the event that…" at bounding box center [0, 0] width 0 height 0
click at [0, 0] on dl "Name event Type string Required optional Description The name of the event that…" at bounding box center [0, 0] width 0 height 0
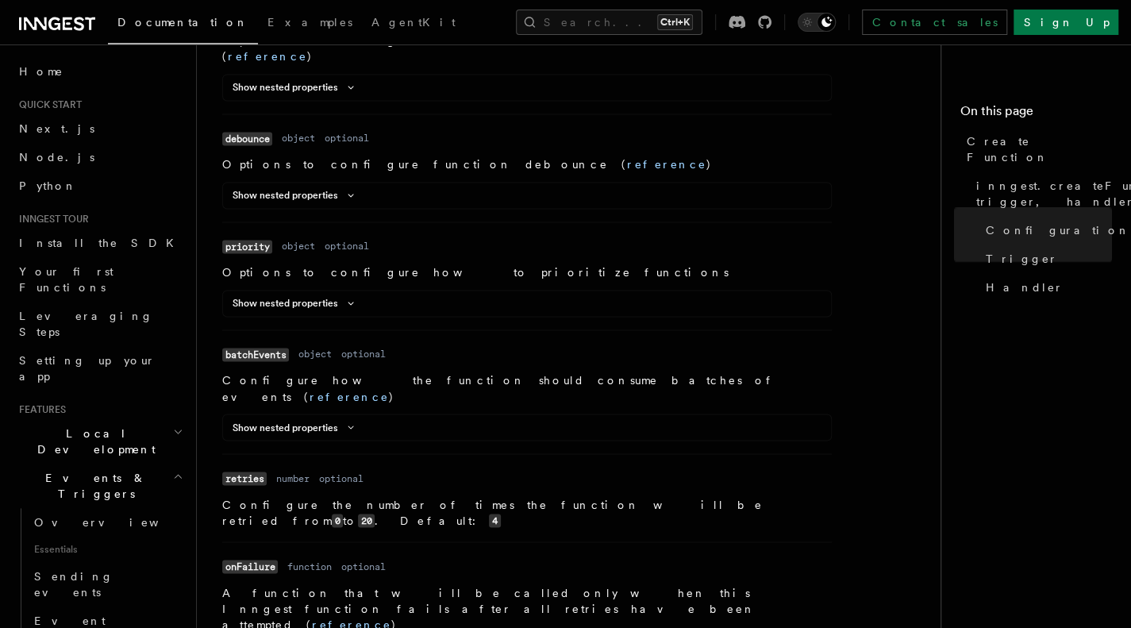
scroll to position [1132, 0]
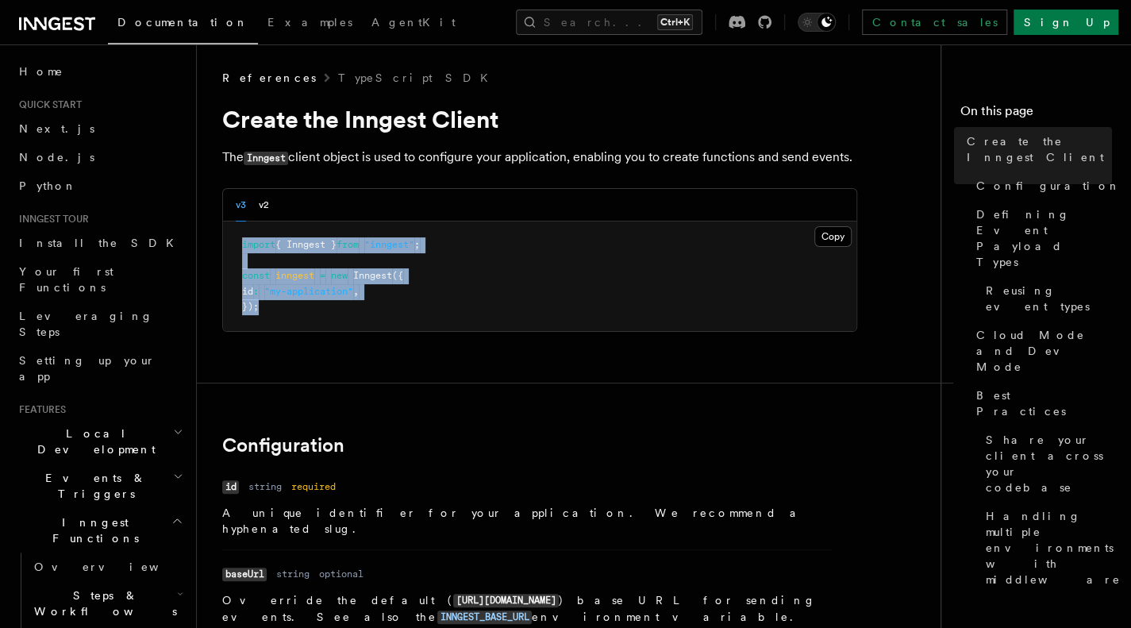
drag, startPoint x: 287, startPoint y: 316, endPoint x: 227, endPoint y: 242, distance: 94.8
click at [227, 242] on pre "import { Inngest } from "inngest" ; const inngest = new Inngest ({ id : "my-app…" at bounding box center [539, 276] width 633 height 110
copy code "import { Inngest } from "inngest" ; const inngest = new Inngest ({ id : "my-app…"
click at [57, 131] on link "Next.js" at bounding box center [100, 128] width 174 height 29
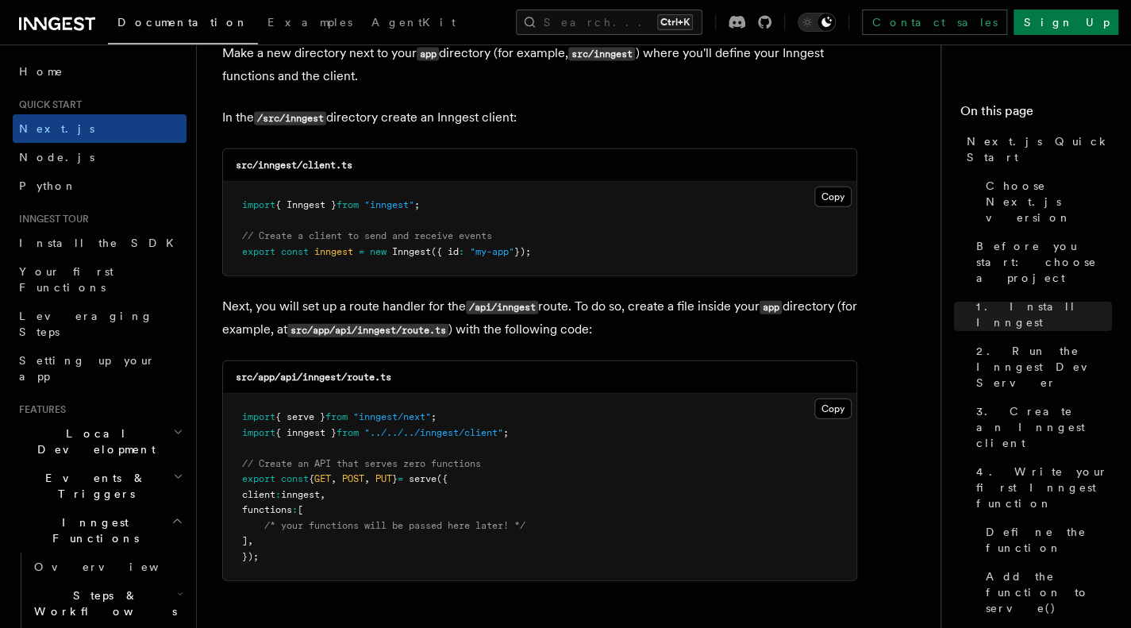
scroll to position [2054, 0]
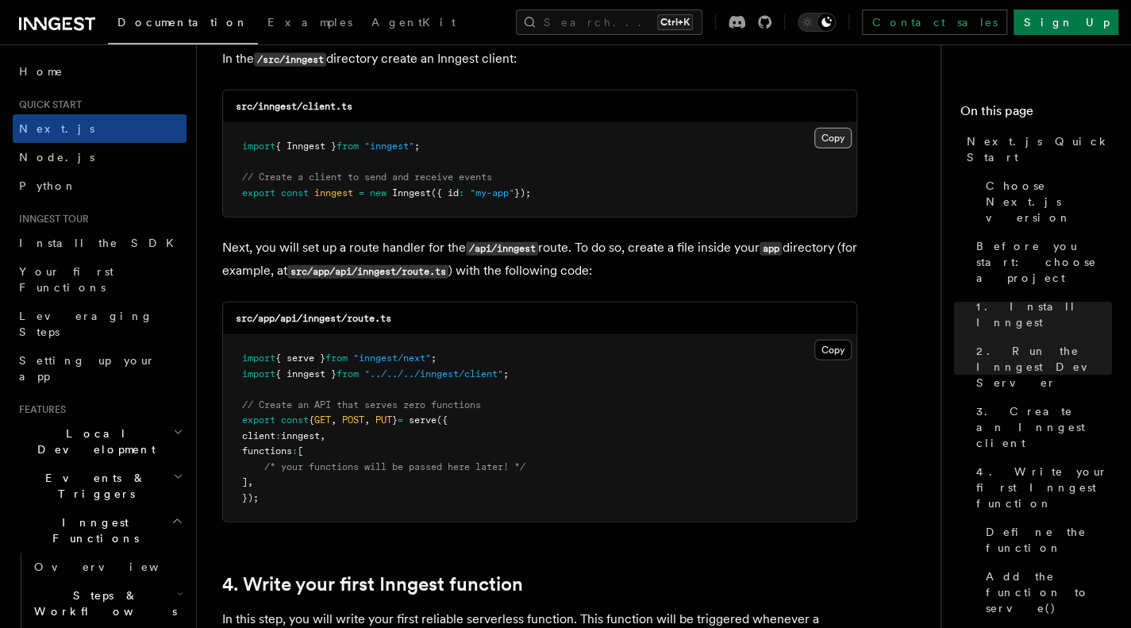
click at [823, 129] on button "Copy Copied" at bounding box center [832, 138] width 37 height 21
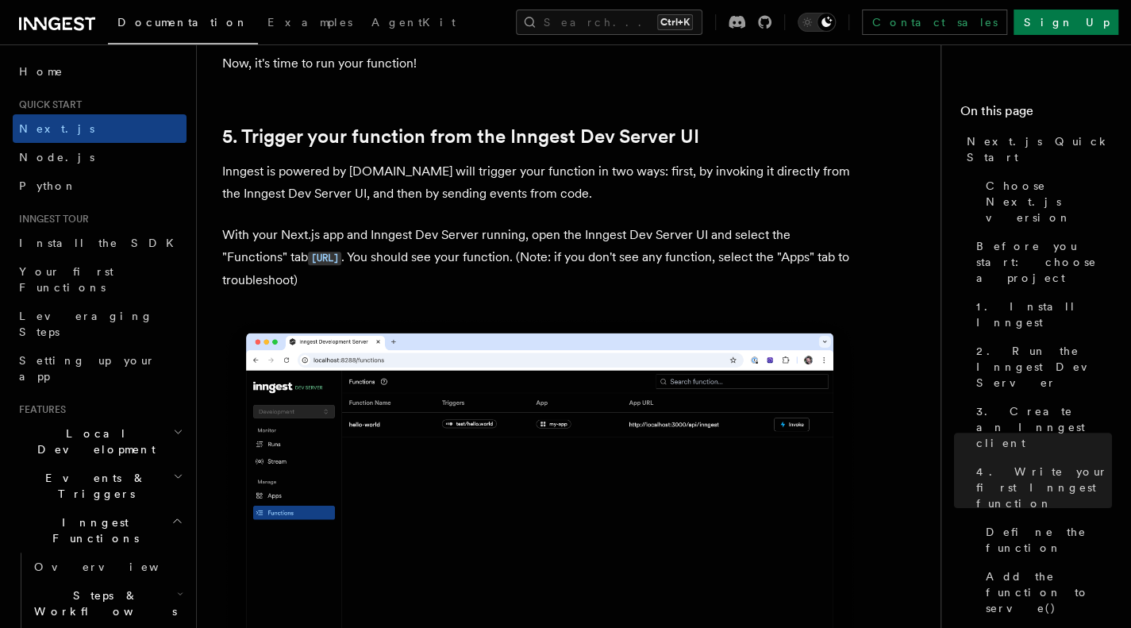
scroll to position [3616, 0]
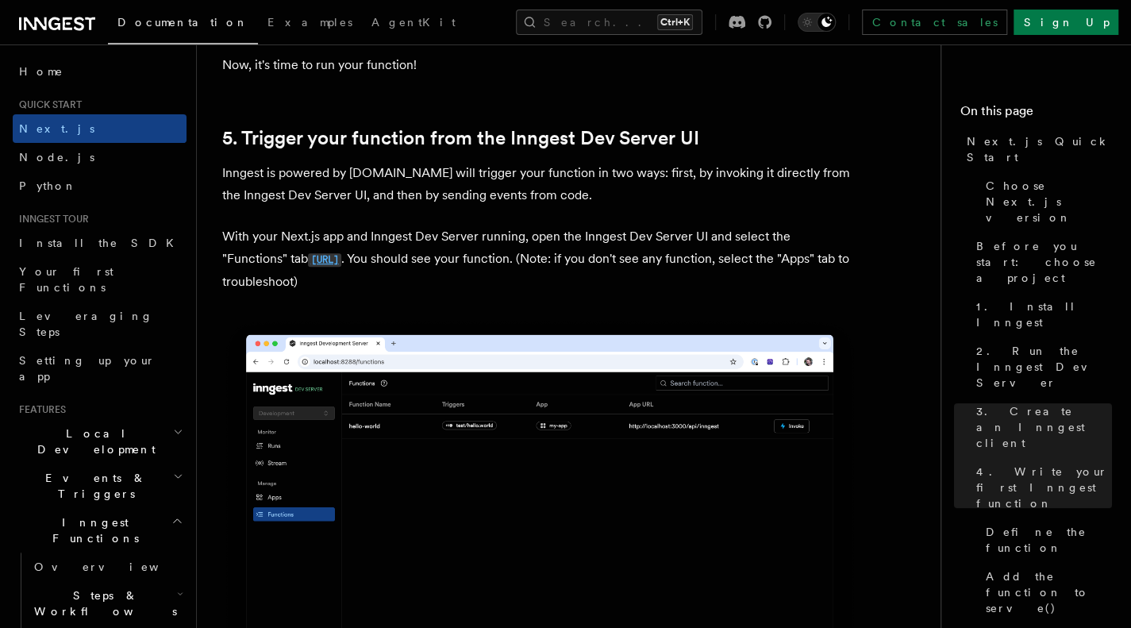
click at [341, 258] on code "[URL]" at bounding box center [324, 259] width 33 height 13
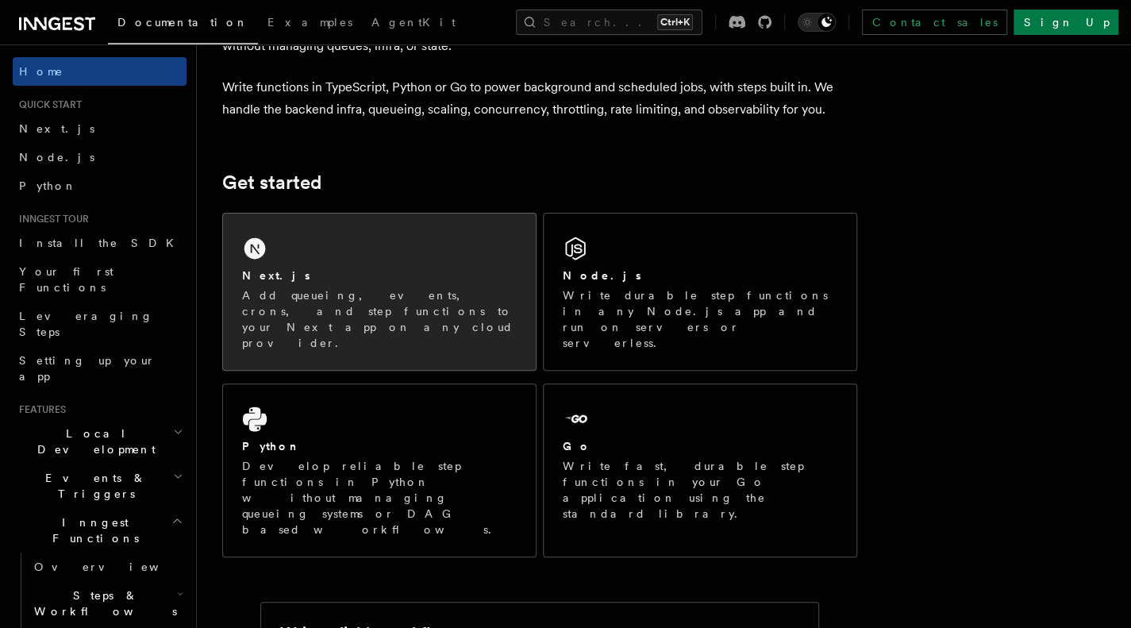
click at [367, 280] on div "Next.js" at bounding box center [379, 276] width 275 height 17
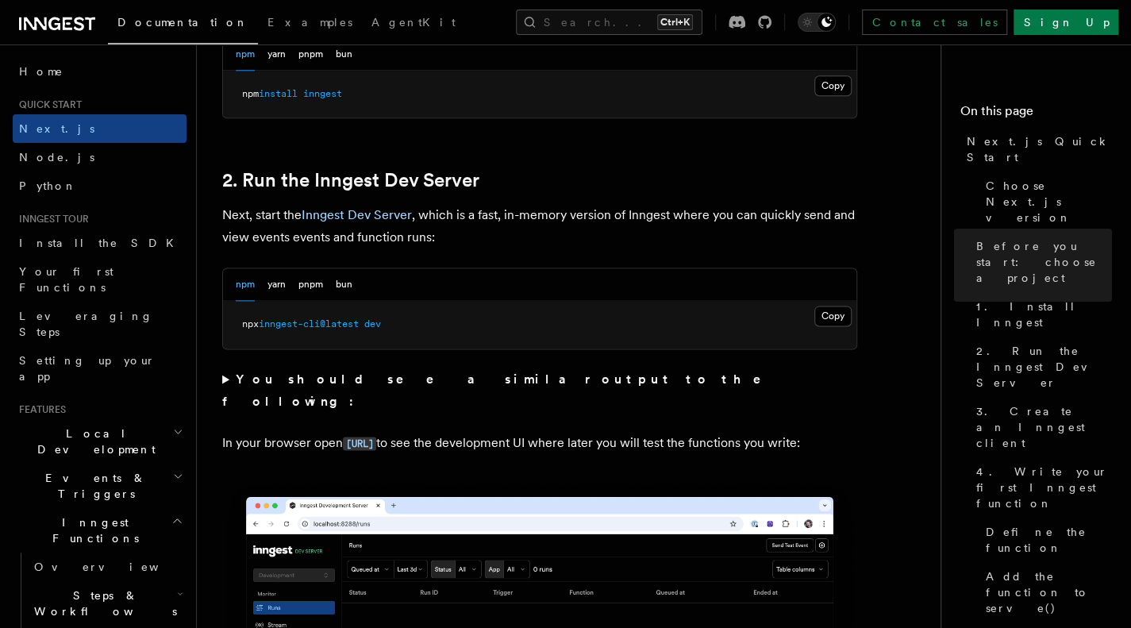
scroll to position [1022, 0]
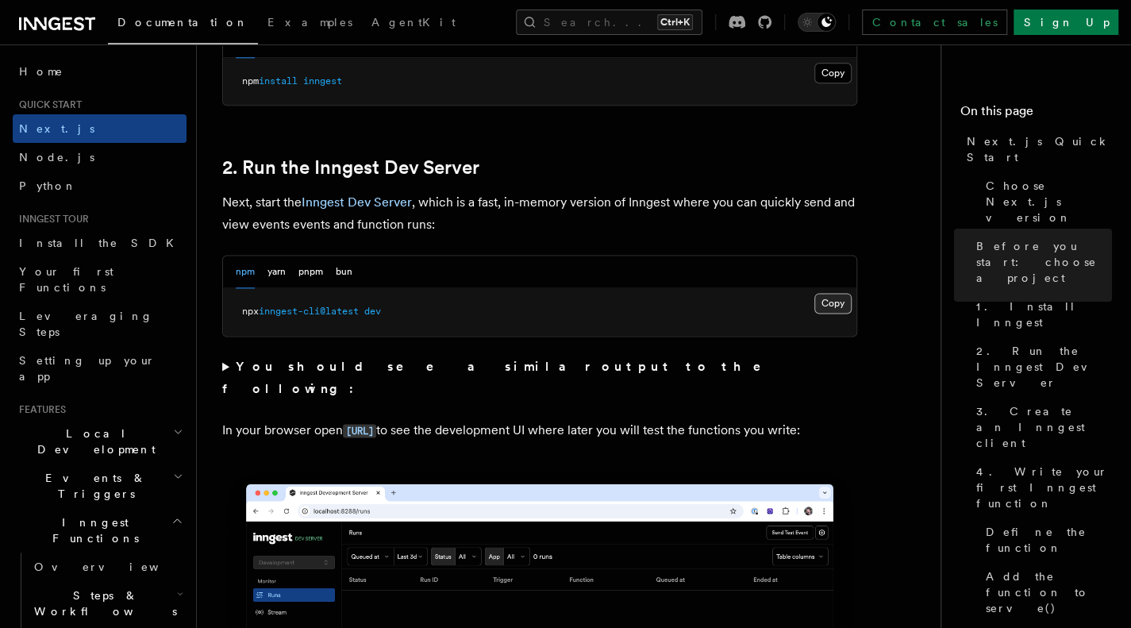
click at [845, 302] on button "Copy Copied" at bounding box center [832, 303] width 37 height 21
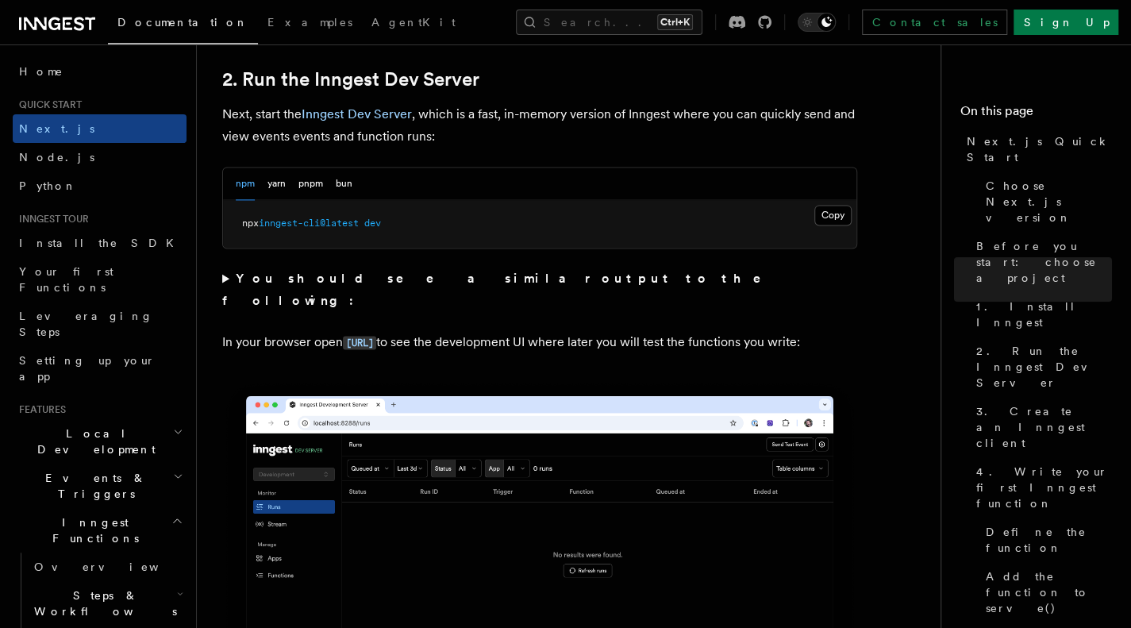
scroll to position [1108, 0]
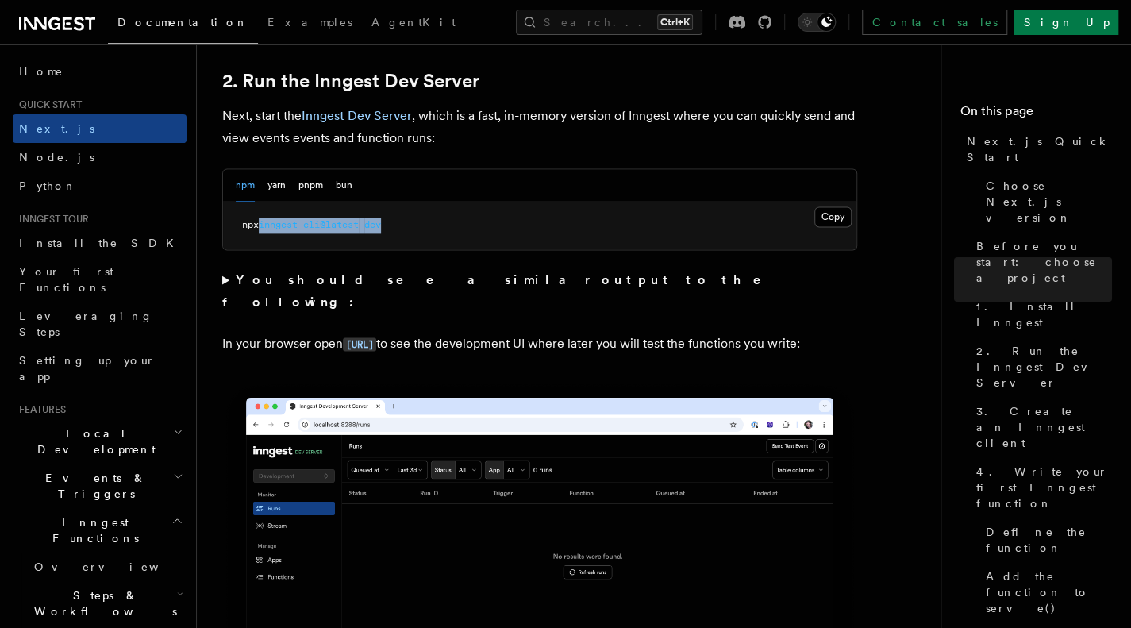
drag, startPoint x: 264, startPoint y: 222, endPoint x: 410, endPoint y: 224, distance: 146.9
click at [410, 224] on pre "npx inngest-cli@latest dev" at bounding box center [539, 226] width 633 height 48
